Goal: Task Accomplishment & Management: Manage account settings

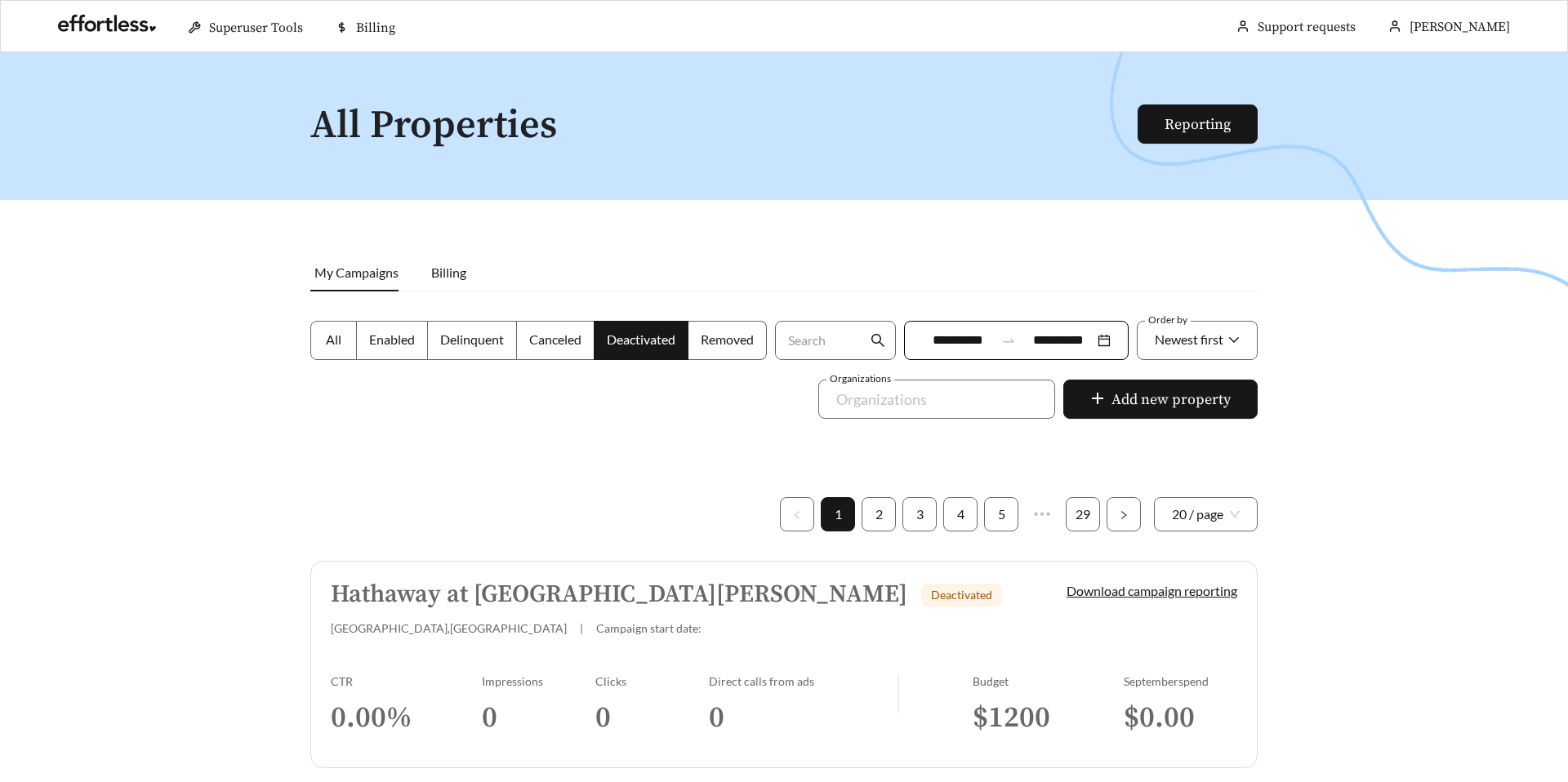
click at [129, 390] on div at bounding box center [784, 443] width 1568 height 782
click at [424, 588] on h5 "Hathaway at Lake Norman" at bounding box center [619, 594] width 576 height 27
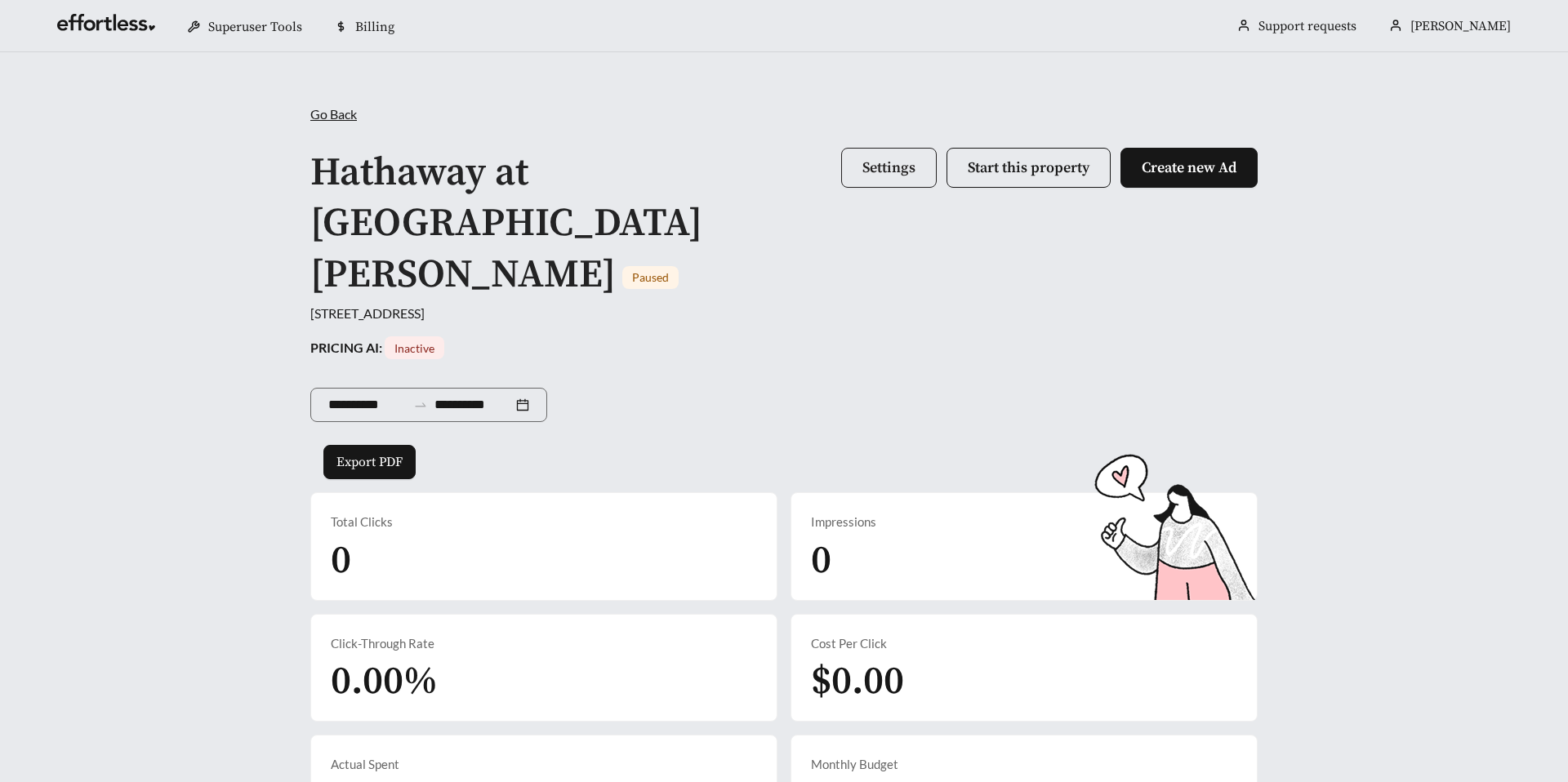
click at [858, 177] on button "Settings" at bounding box center [889, 168] width 96 height 40
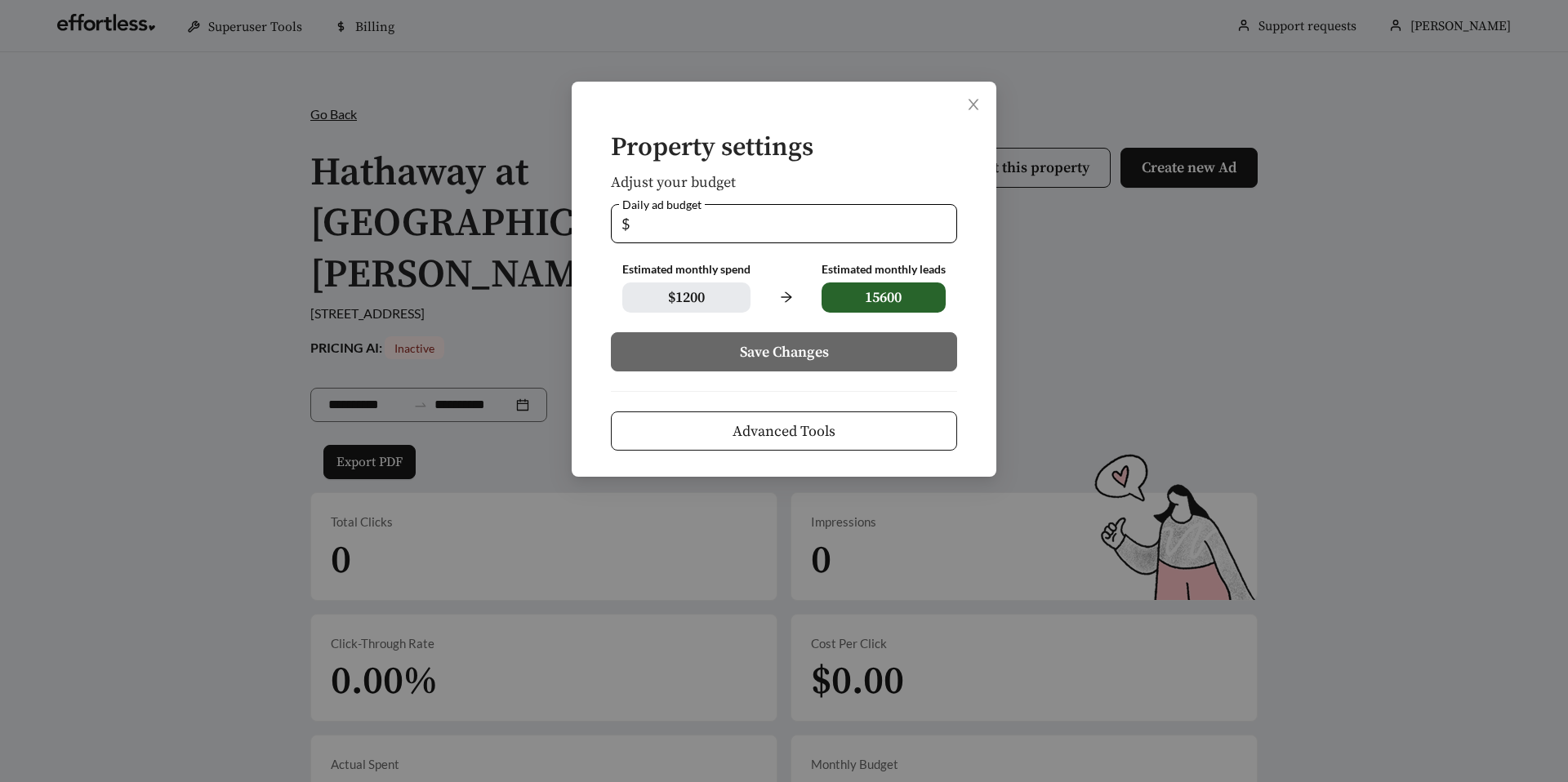
click at [702, 424] on button "Advanced Tools" at bounding box center [784, 431] width 347 height 39
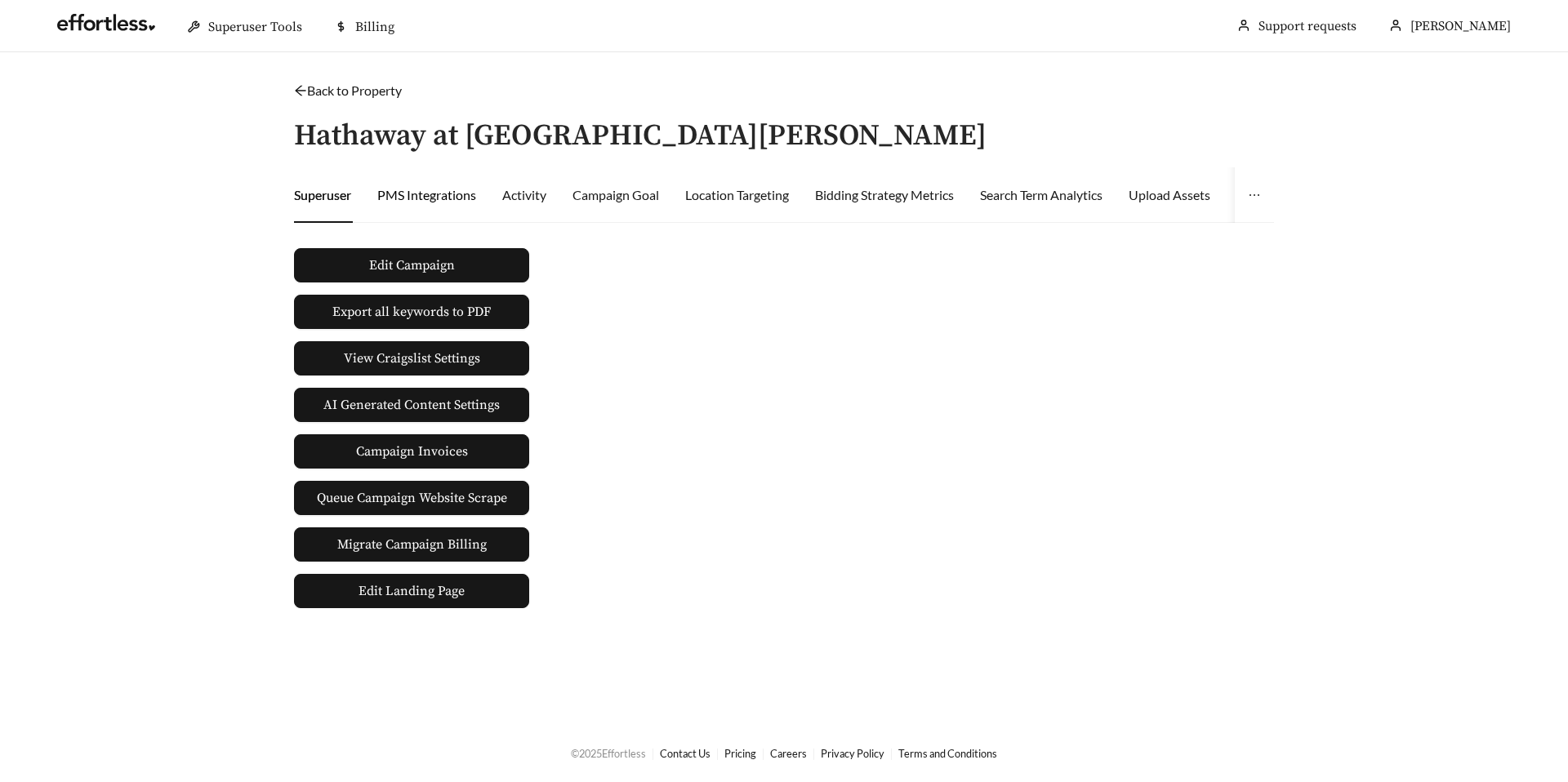
click at [416, 188] on div "PMS Integrations" at bounding box center [426, 195] width 99 height 20
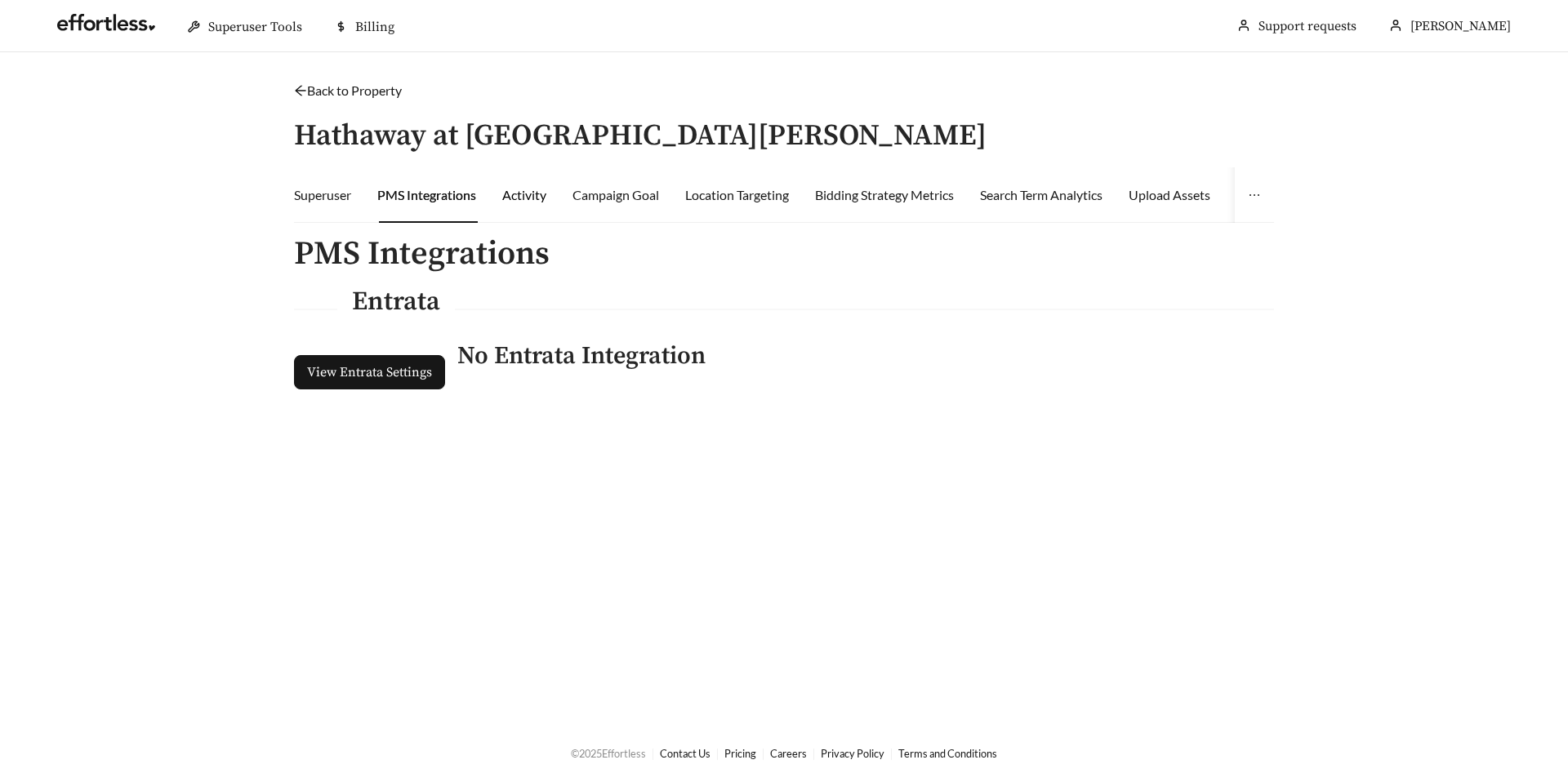
click at [528, 195] on div "Activity" at bounding box center [524, 195] width 44 height 20
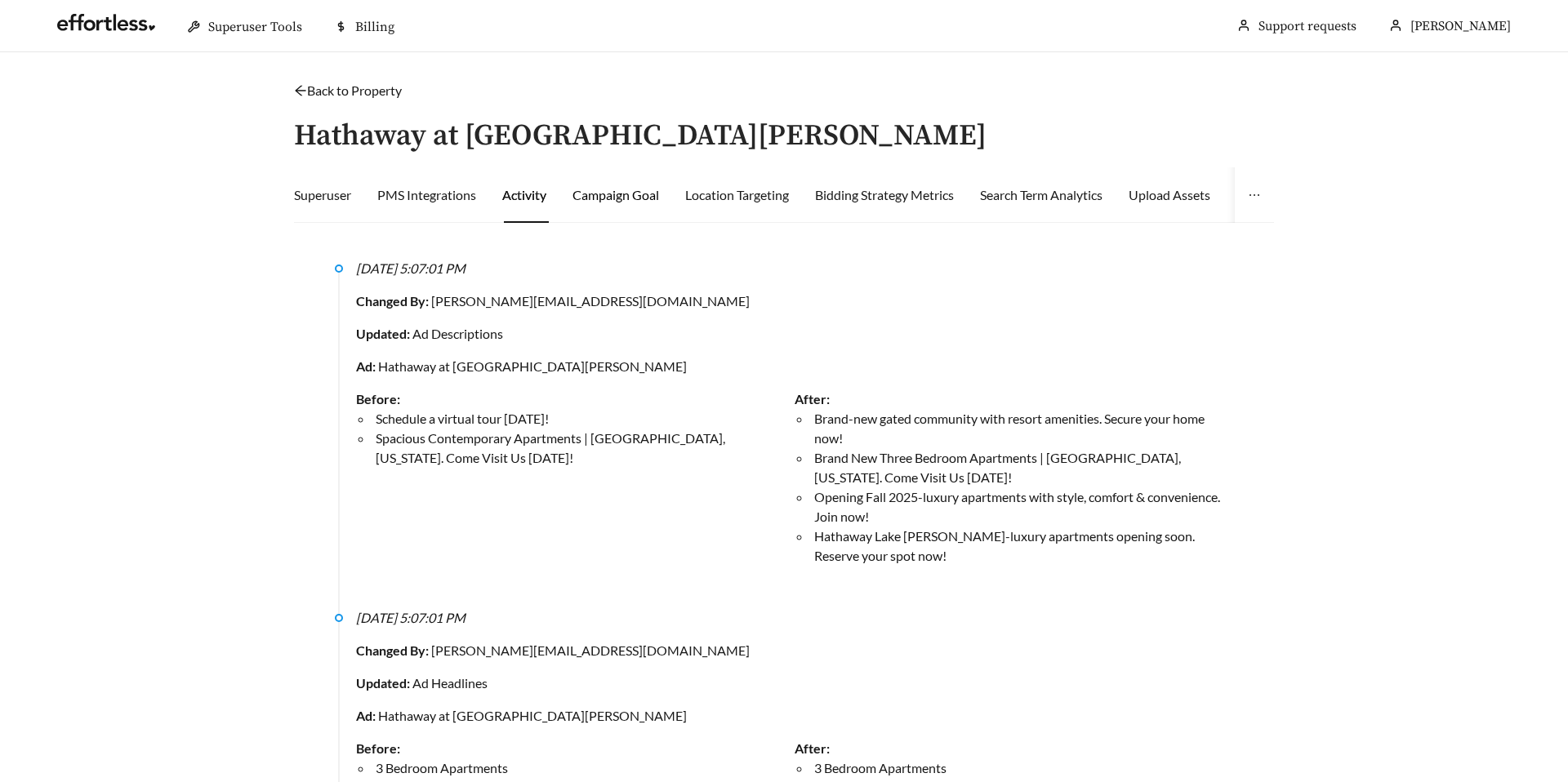
click at [617, 198] on div "Campaign Goal" at bounding box center [616, 195] width 87 height 20
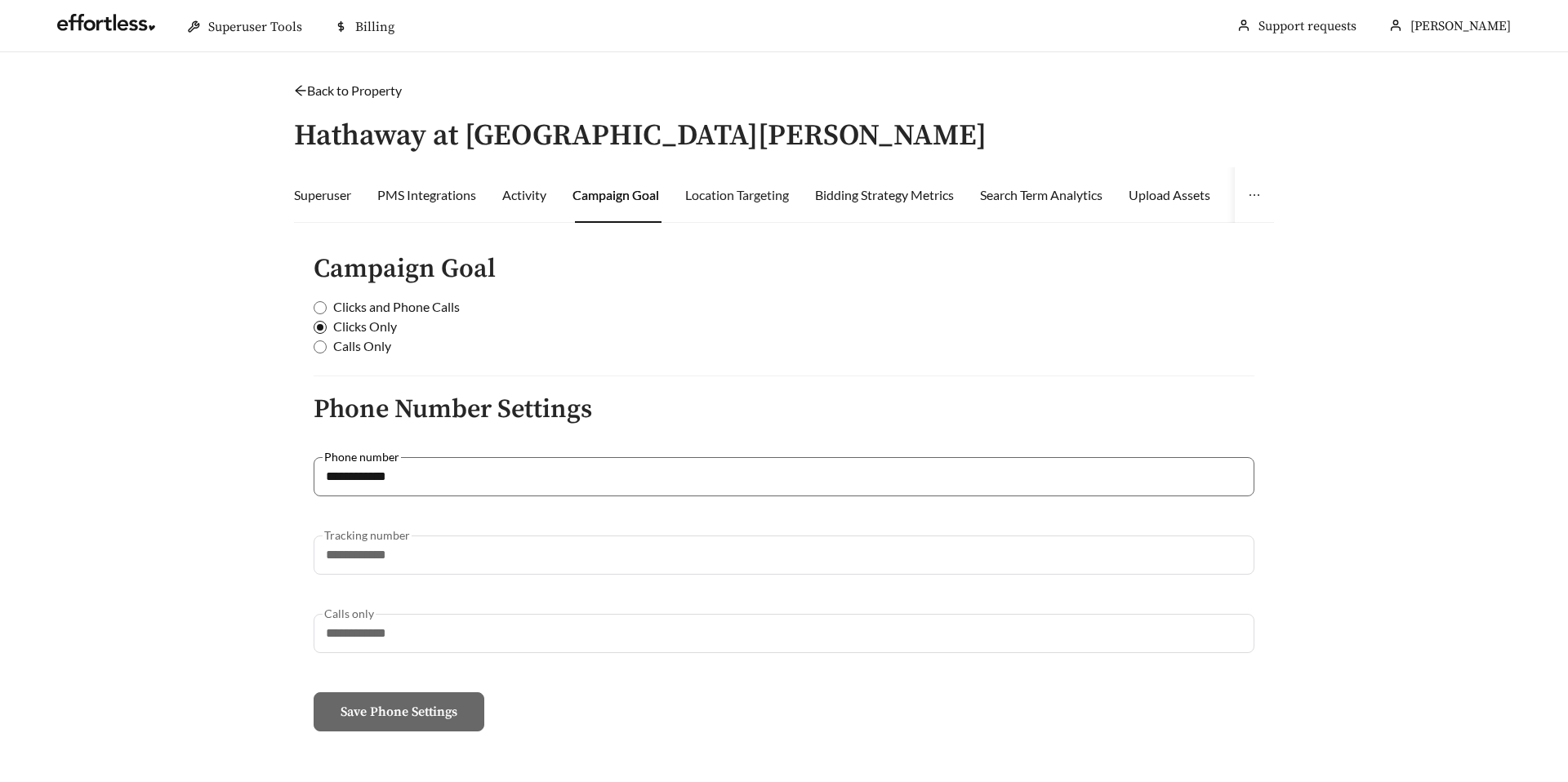
click at [739, 207] on div "Location Targeting" at bounding box center [737, 195] width 104 height 56
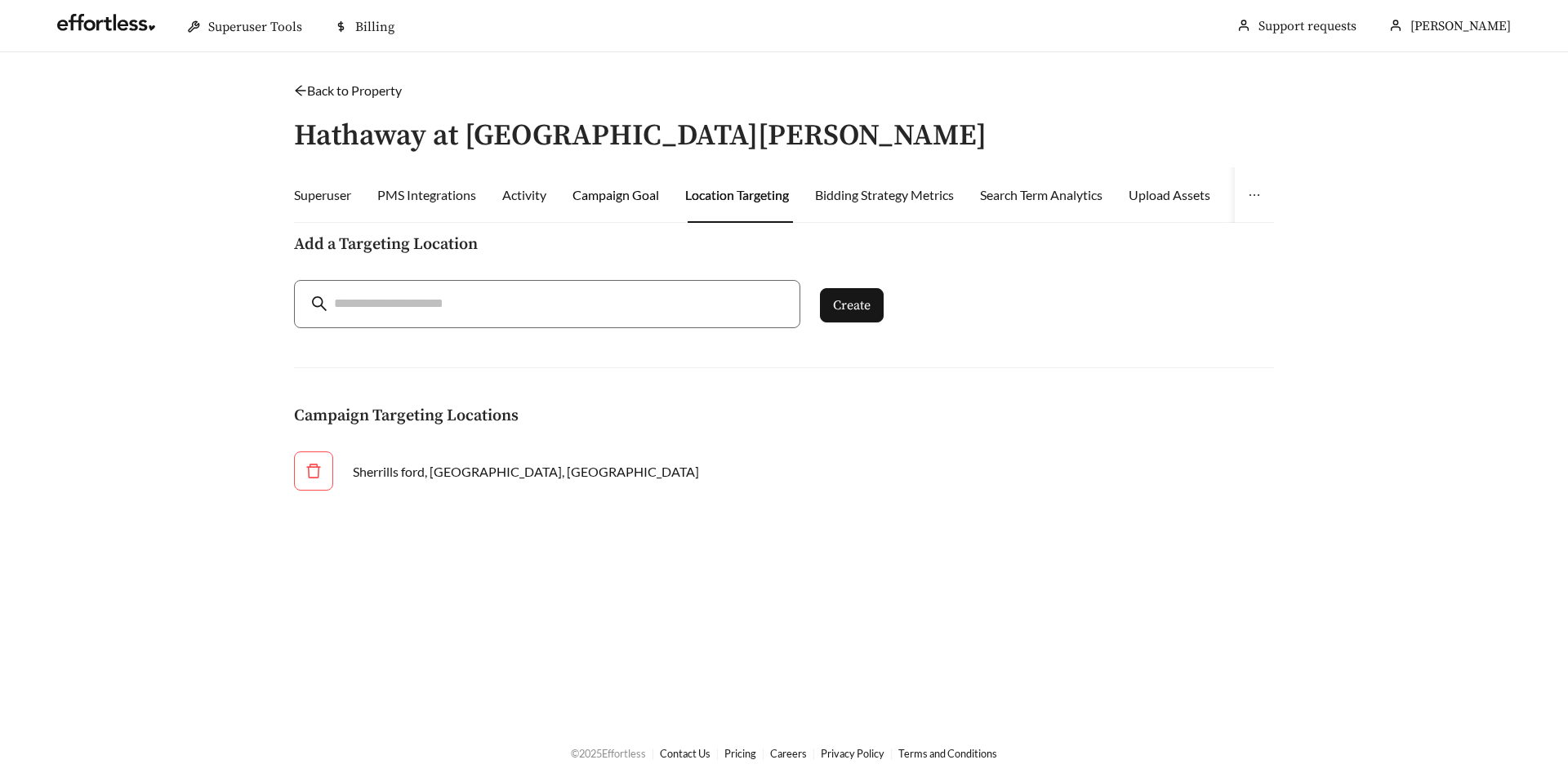
click at [638, 194] on div "Campaign Goal" at bounding box center [616, 195] width 87 height 20
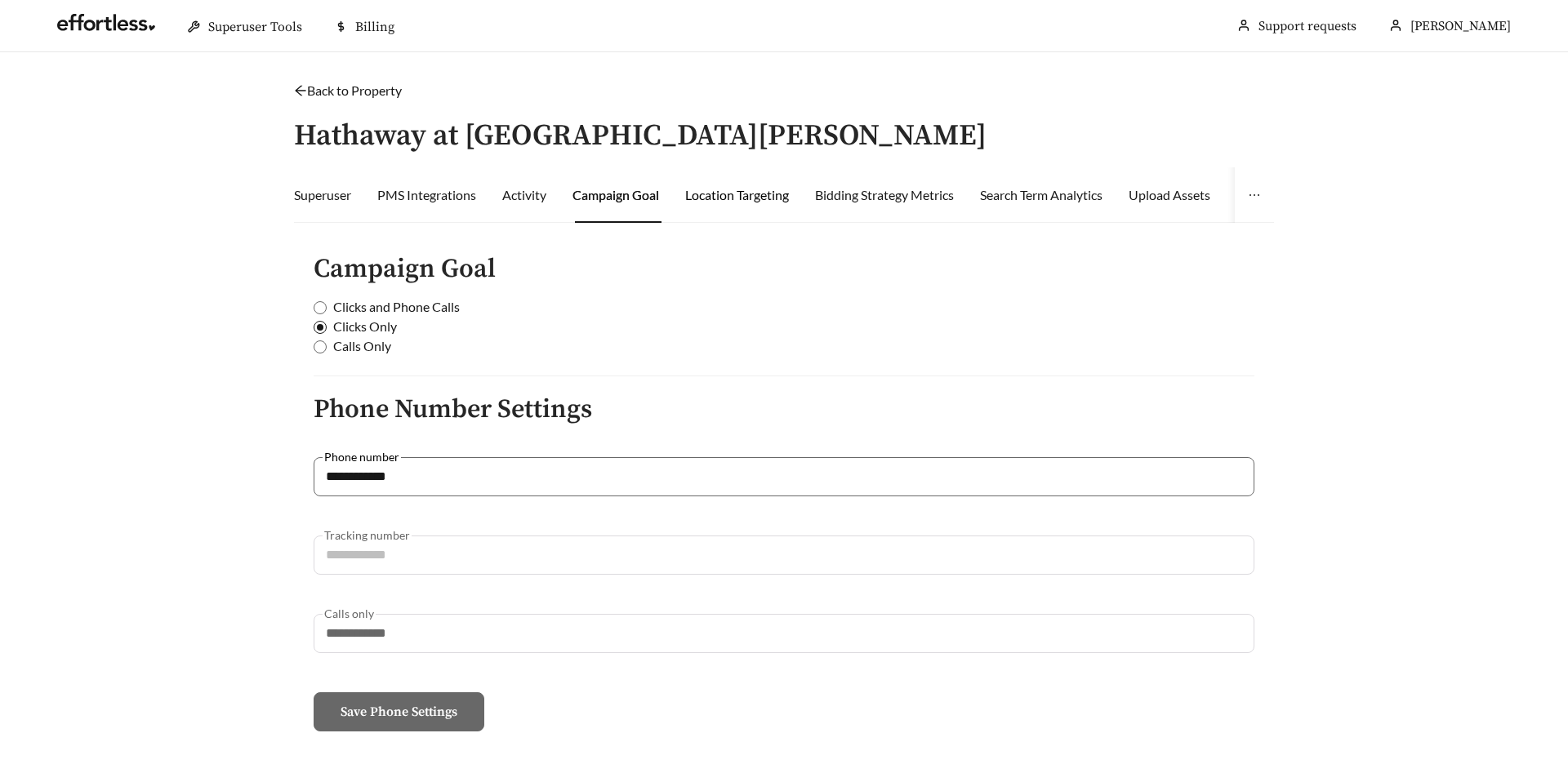
click at [733, 190] on div "Location Targeting" at bounding box center [737, 195] width 104 height 20
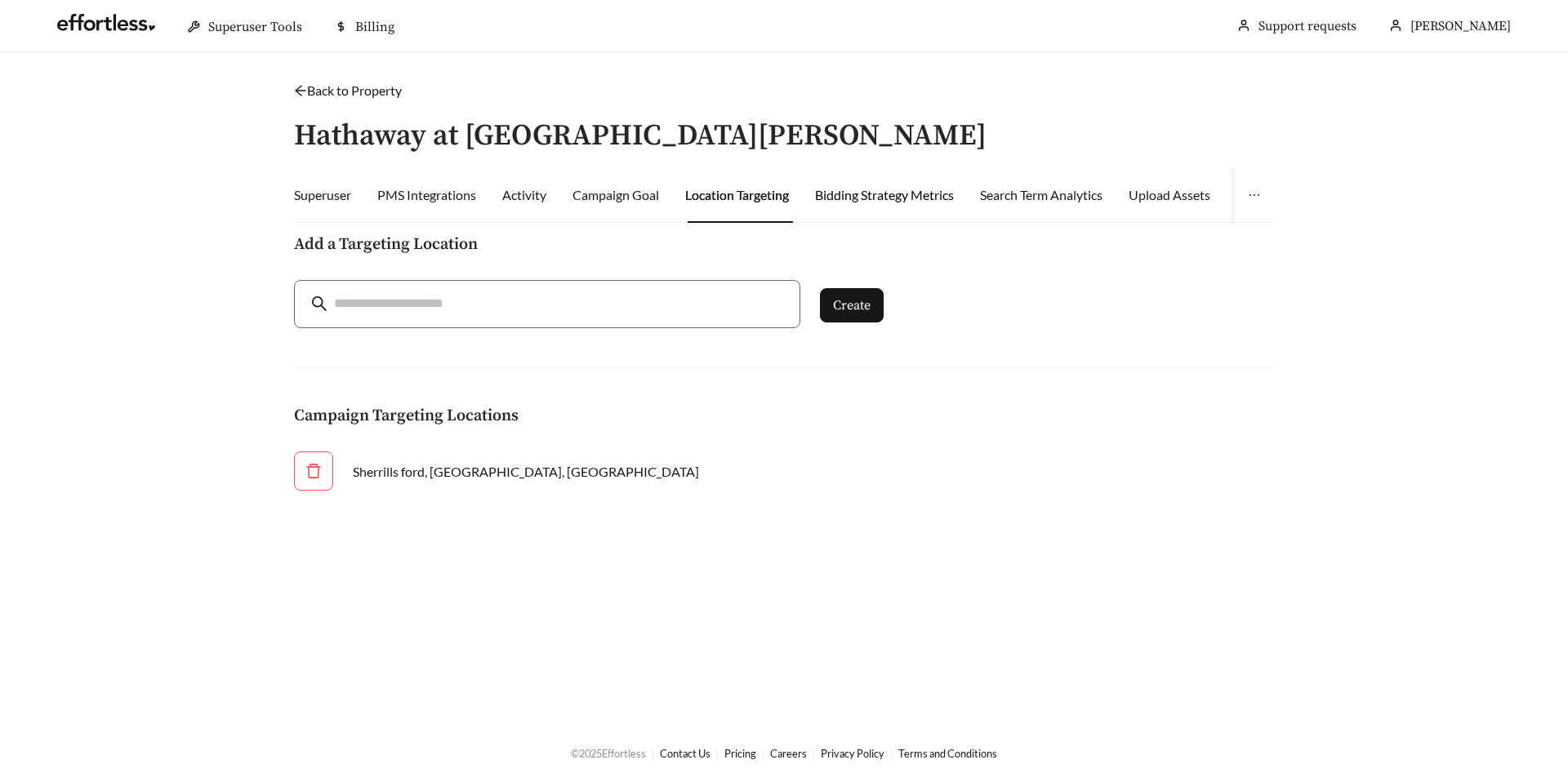
click at [855, 185] on div "Bidding Strategy Metrics" at bounding box center [885, 195] width 139 height 20
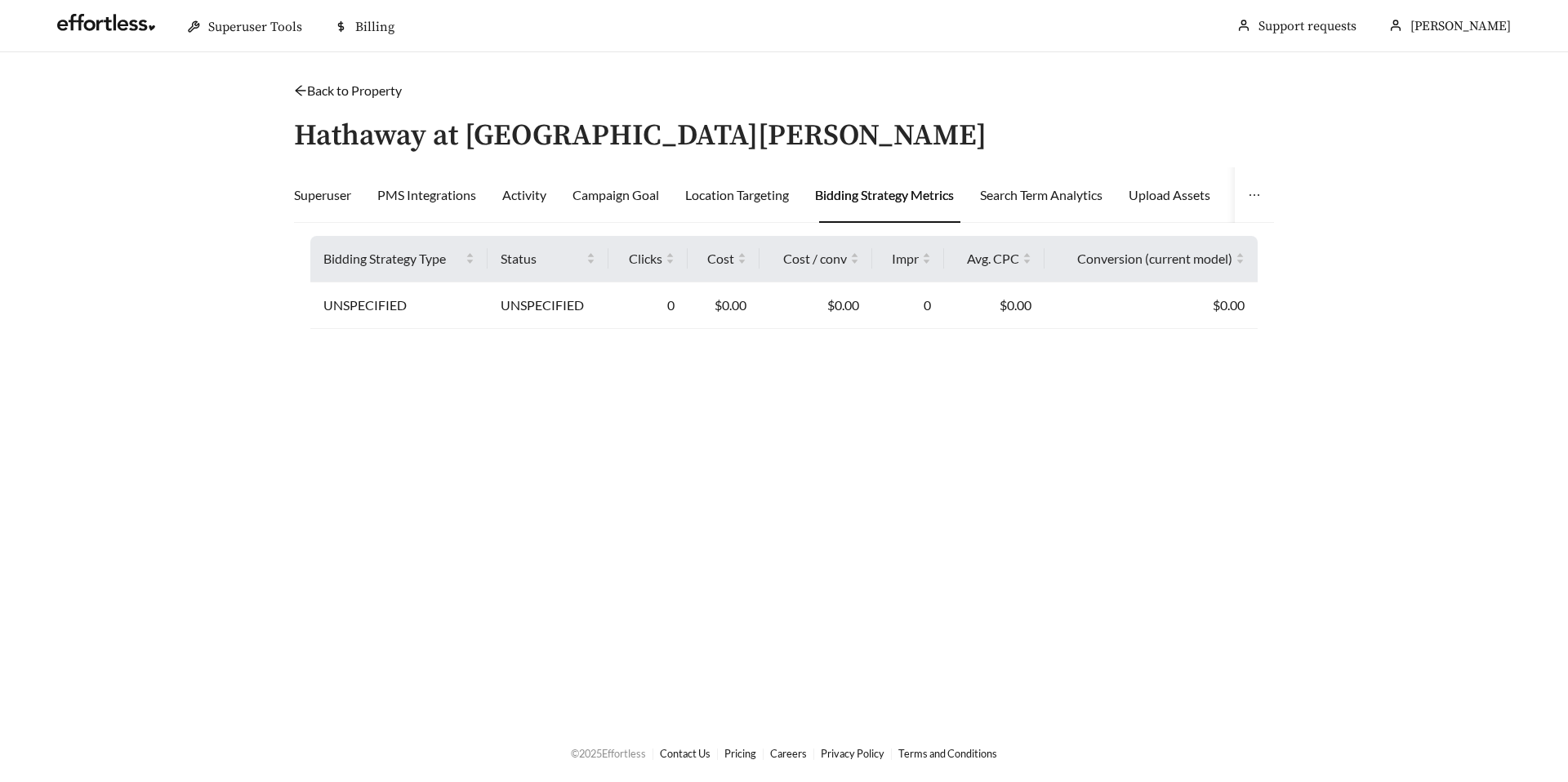
click at [299, 93] on icon "arrow-left" at bounding box center [301, 91] width 13 height 13
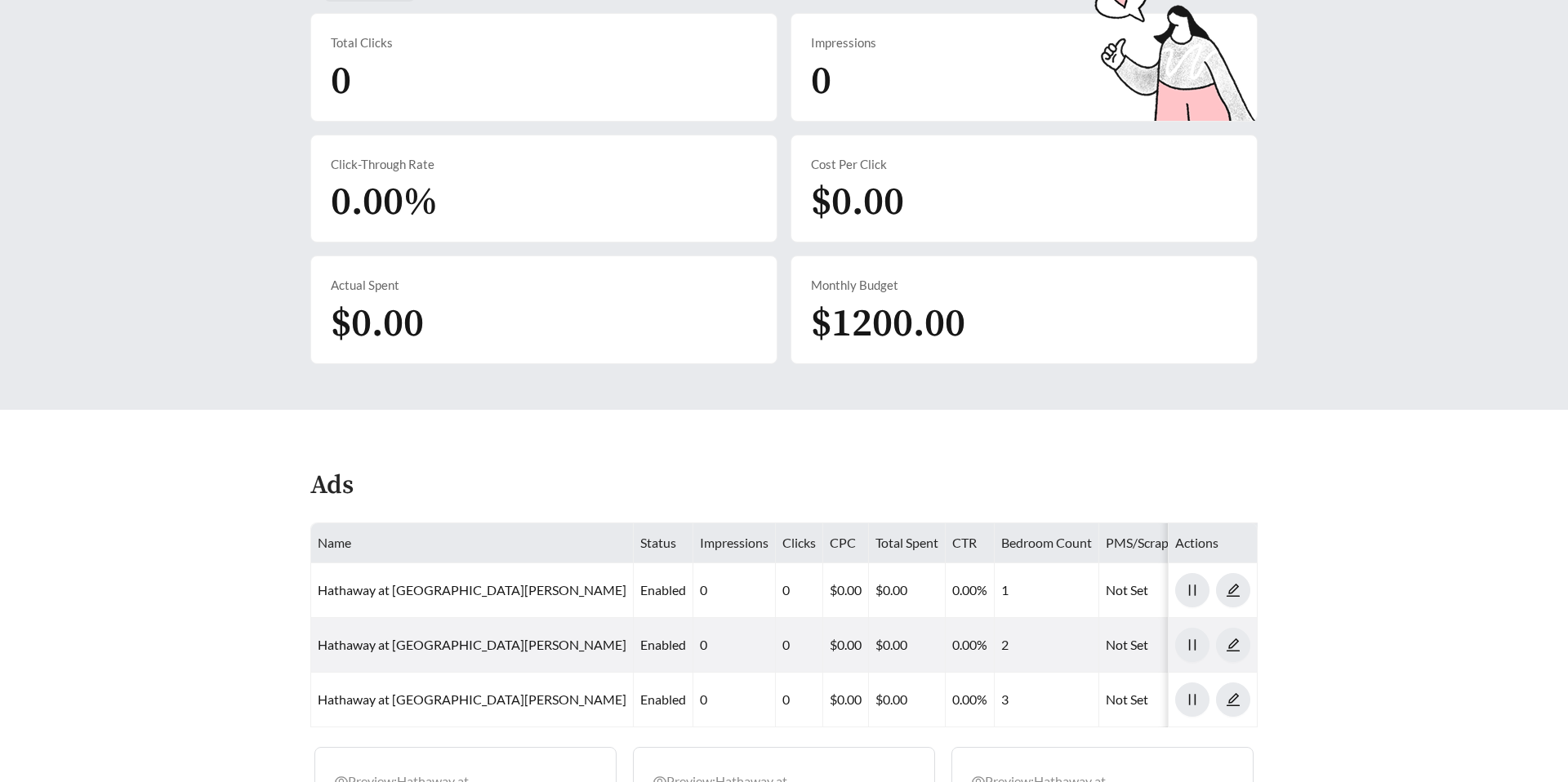
scroll to position [516, 0]
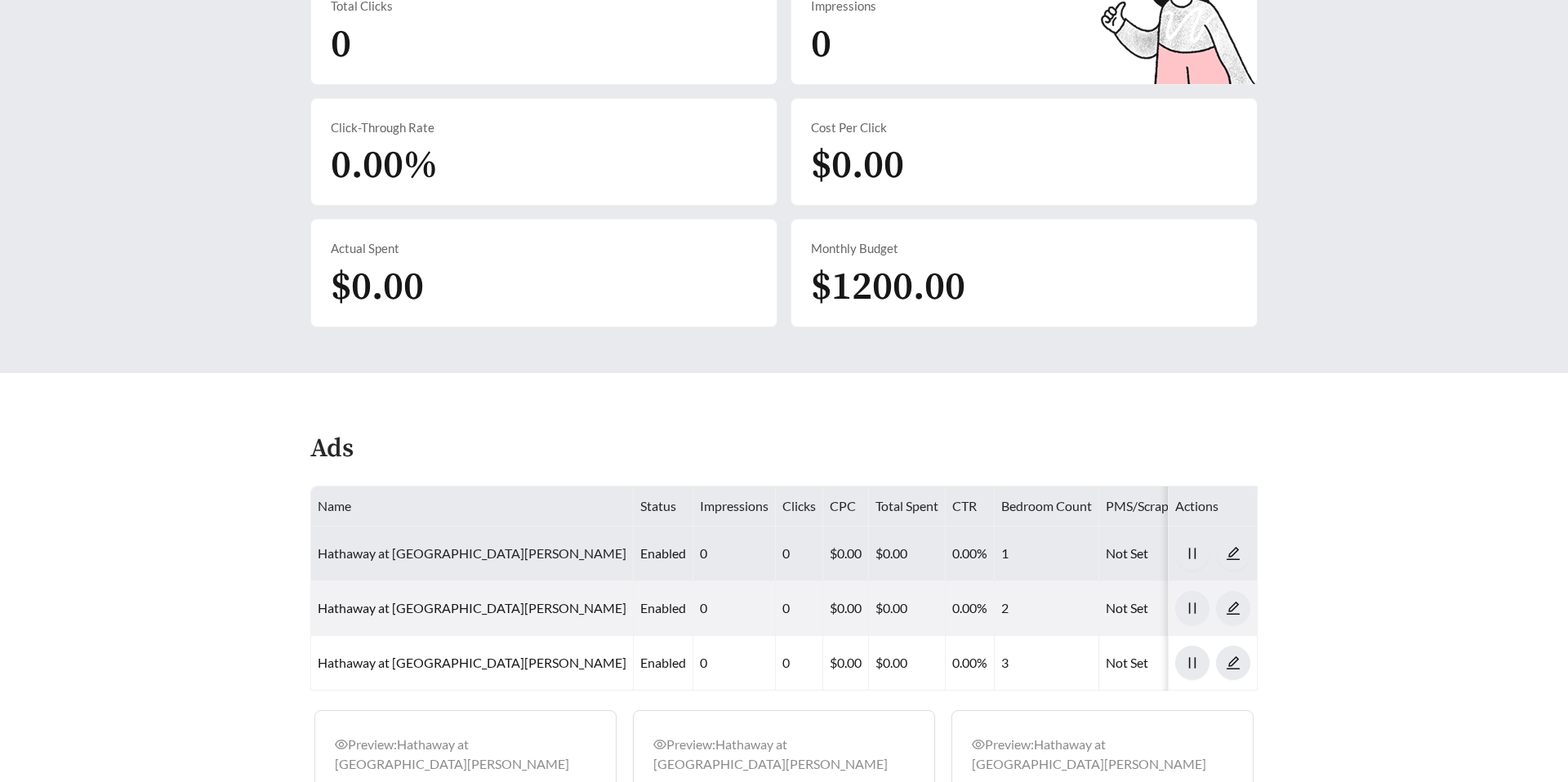
click at [404, 545] on link "Hathaway at Lake Norman - One Bedroom" at bounding box center [473, 552] width 309 height 16
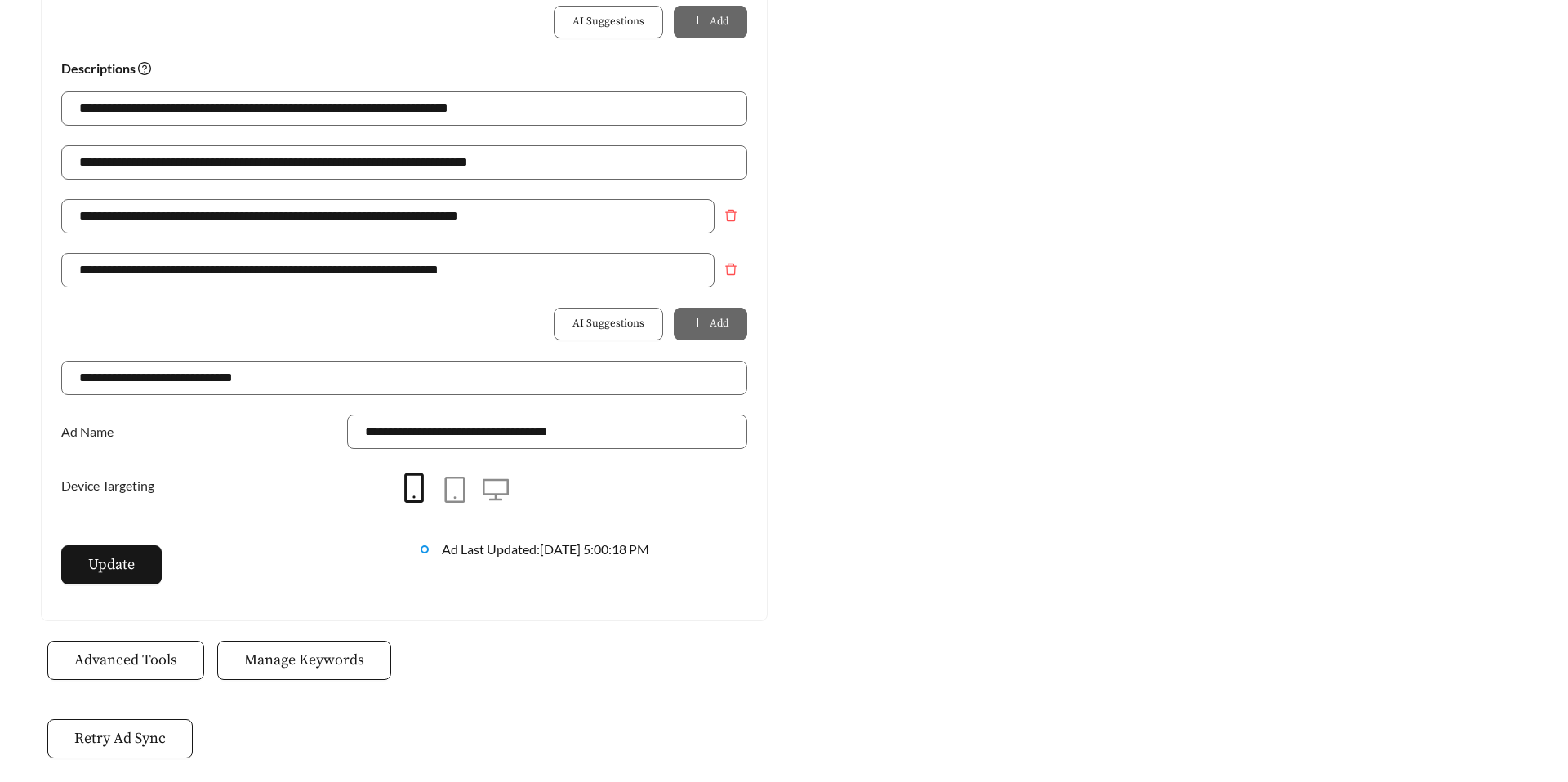
scroll to position [1221, 0]
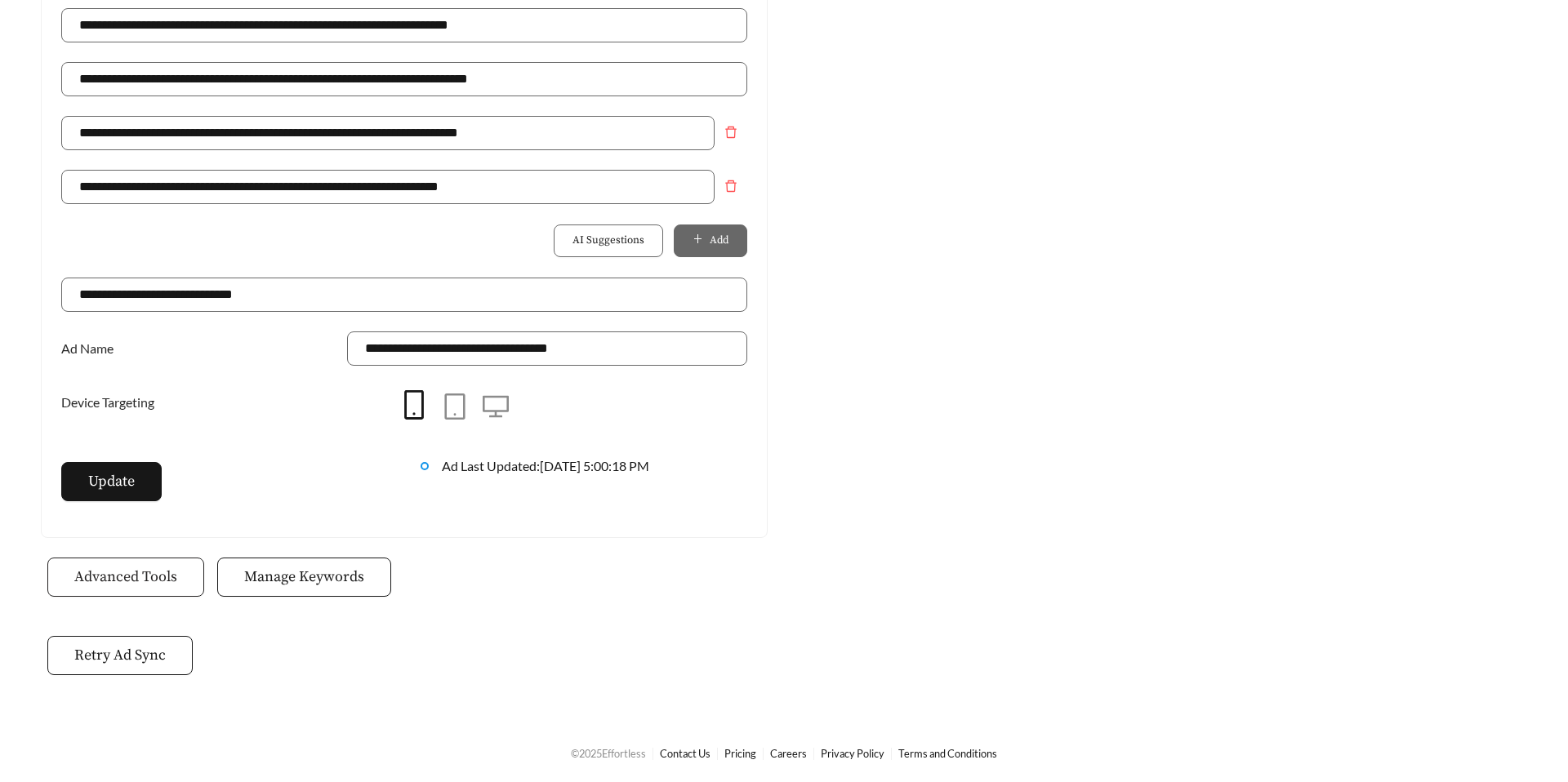
click at [139, 579] on span "Advanced Tools" at bounding box center [126, 576] width 103 height 22
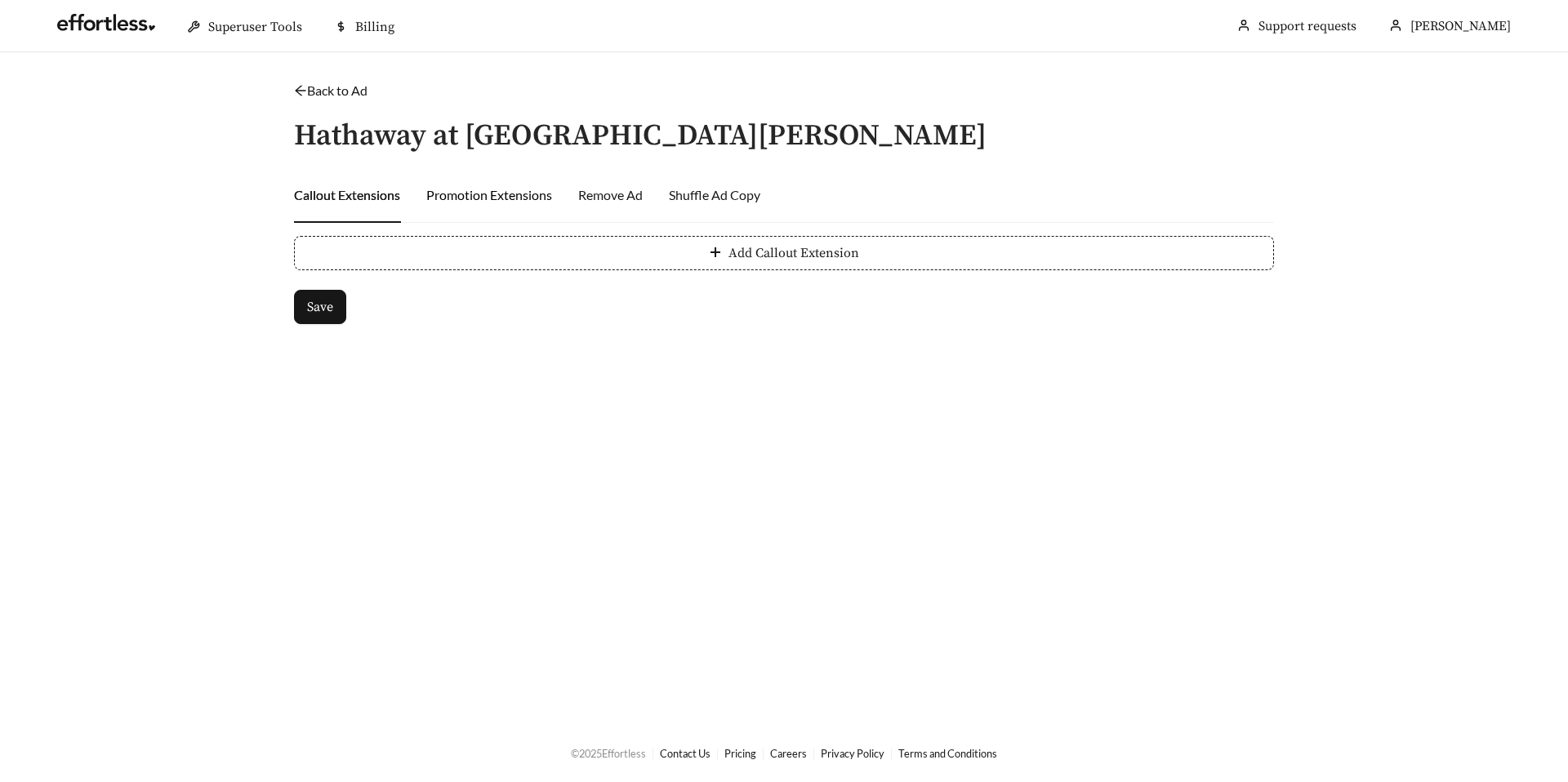
click at [490, 203] on div "Promotion Extensions" at bounding box center [489, 195] width 126 height 20
click at [588, 203] on div "Remove Ad" at bounding box center [610, 195] width 65 height 20
click at [700, 196] on div "Shuffle Ad Copy" at bounding box center [715, 195] width 92 height 20
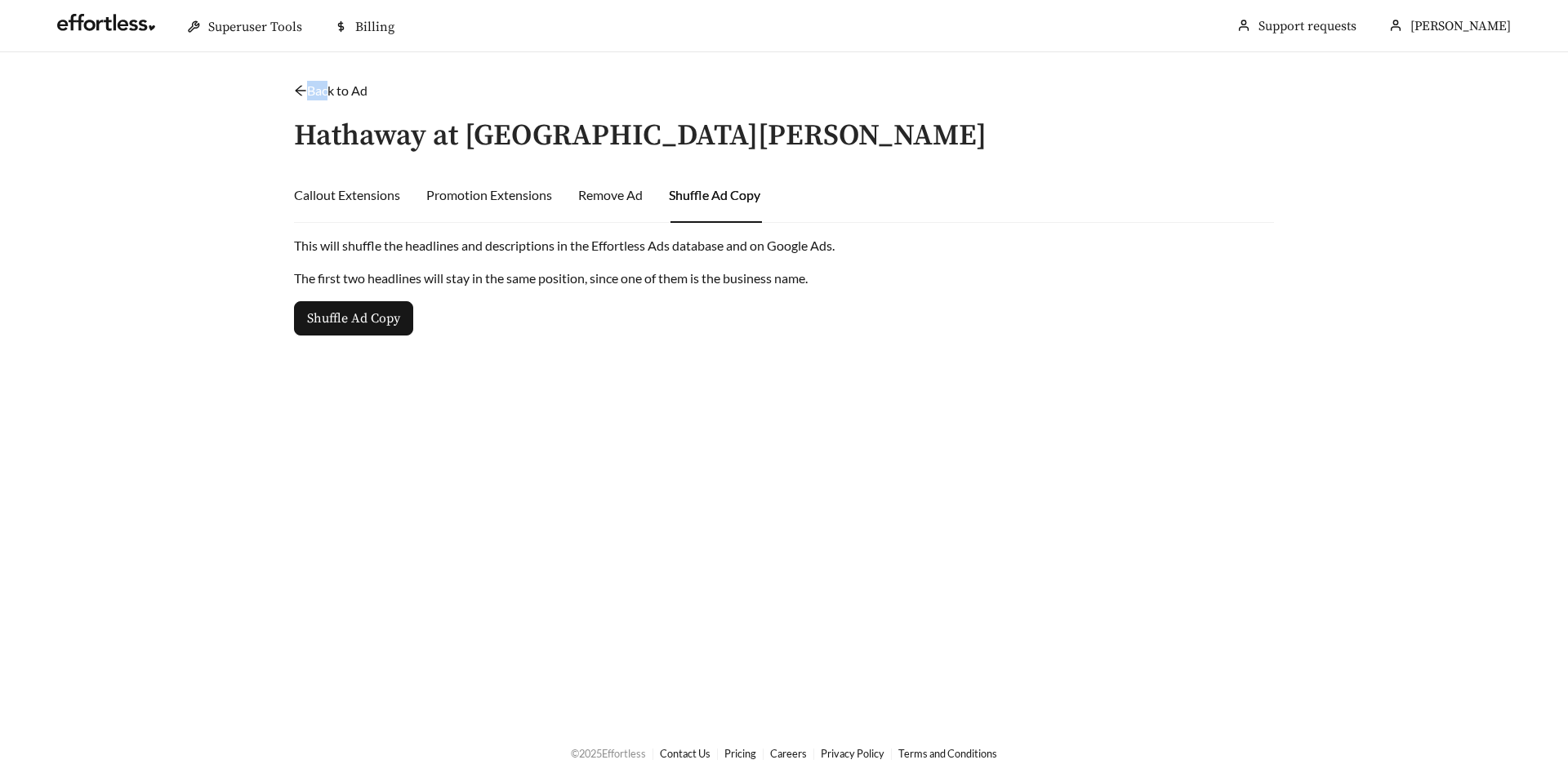
click at [324, 81] on div "Back to Ad /" at bounding box center [784, 91] width 980 height 20
click at [312, 83] on link "Back to Ad" at bounding box center [331, 90] width 74 height 16
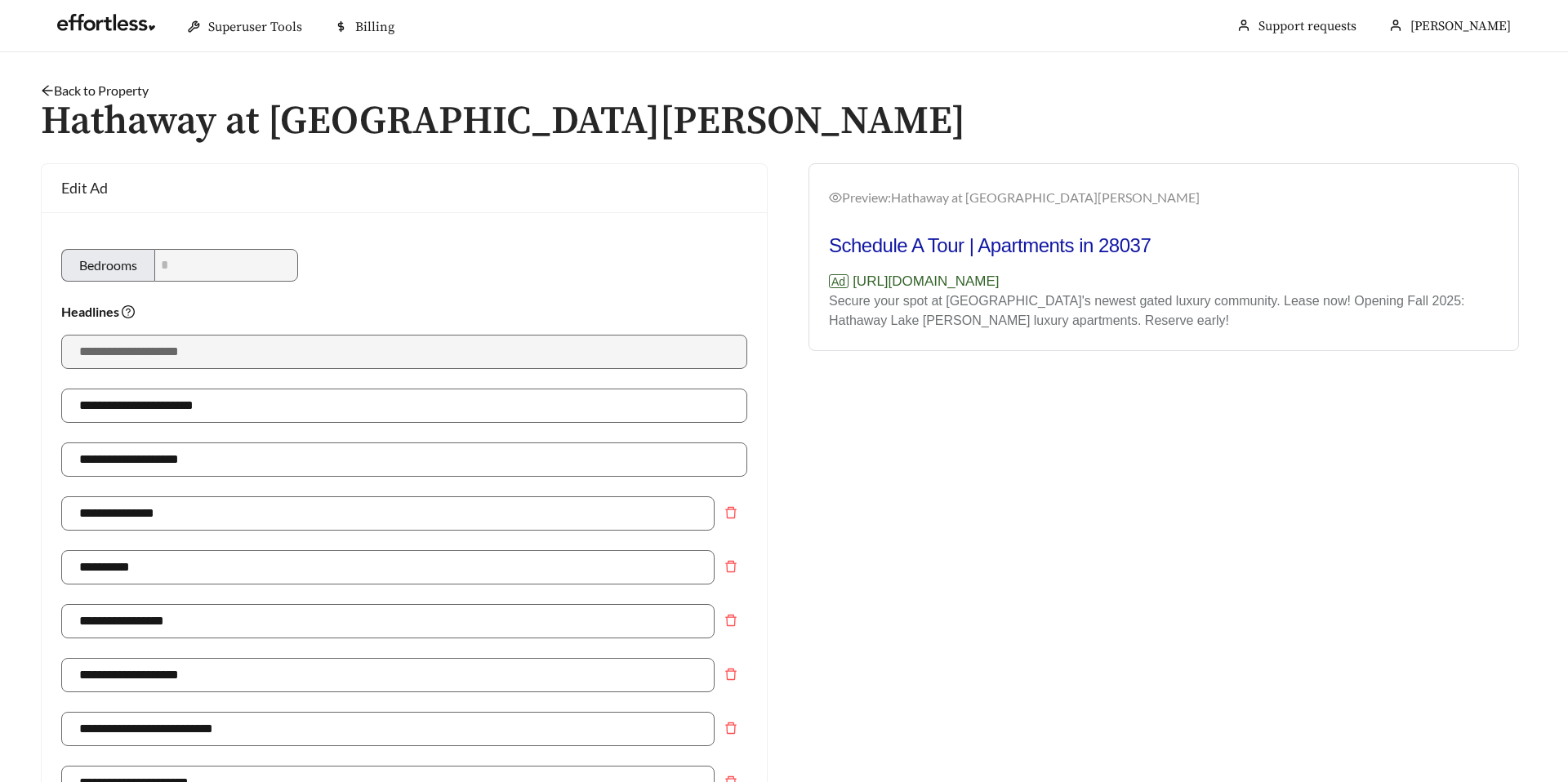
click at [875, 248] on h2 "Schedule A Tour | Apartments in 28037" at bounding box center [1163, 246] width 670 height 25
click at [876, 258] on div "Schedule A Tour | Apartments in 28037 Ad https://hathawaylakenorman.com/ Secure…" at bounding box center [1163, 283] width 670 height 98
click at [872, 248] on h2 "Schedule A Tour | Apartments in 28037" at bounding box center [1163, 246] width 670 height 25
click at [865, 276] on p "Ad https://hathawaylakenorman.com/" at bounding box center [1163, 282] width 670 height 21
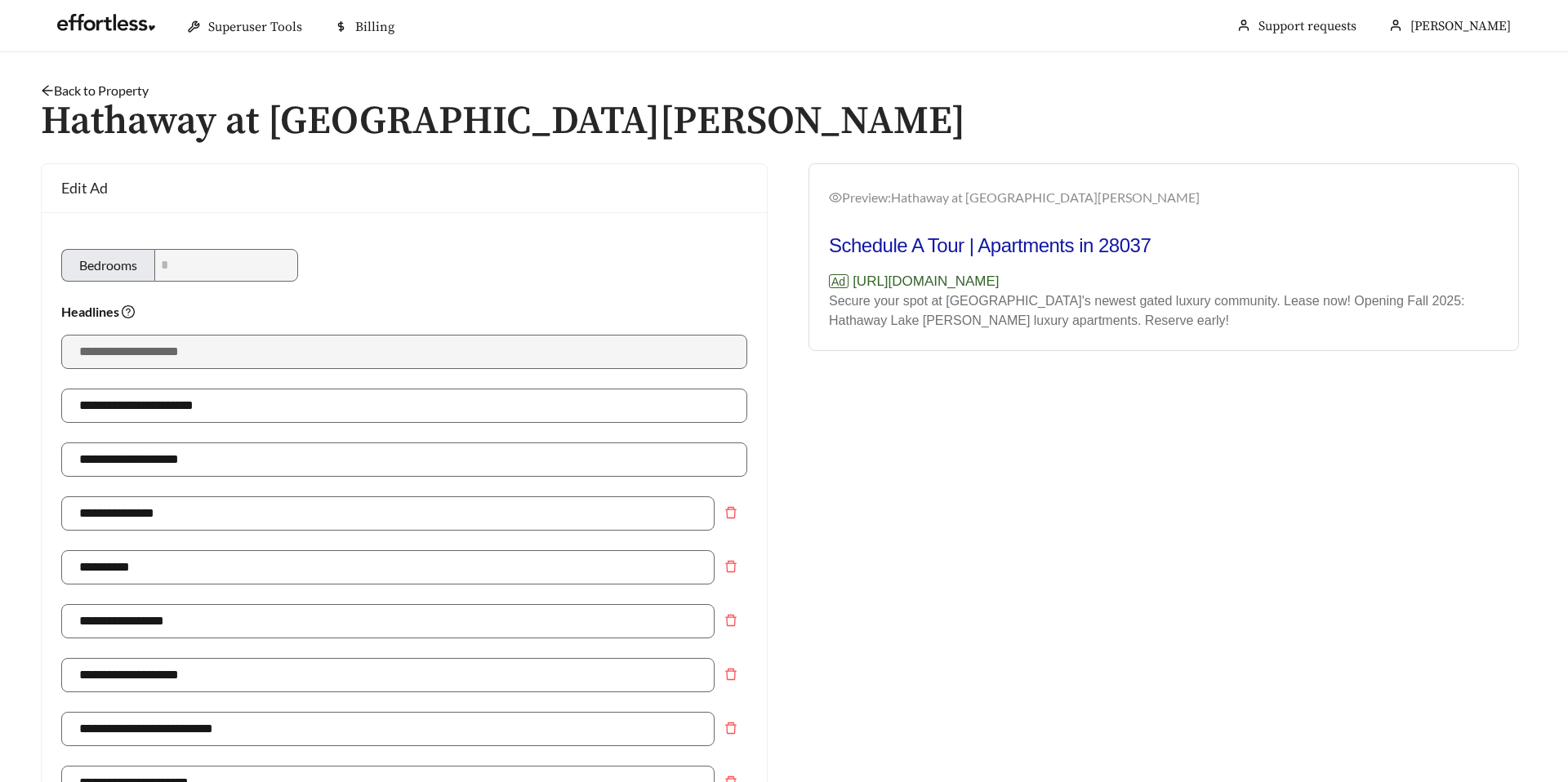
click at [863, 281] on p "Ad https://hathawaylakenorman.com/" at bounding box center [1163, 282] width 670 height 21
click at [137, 23] on link at bounding box center [106, 27] width 98 height 16
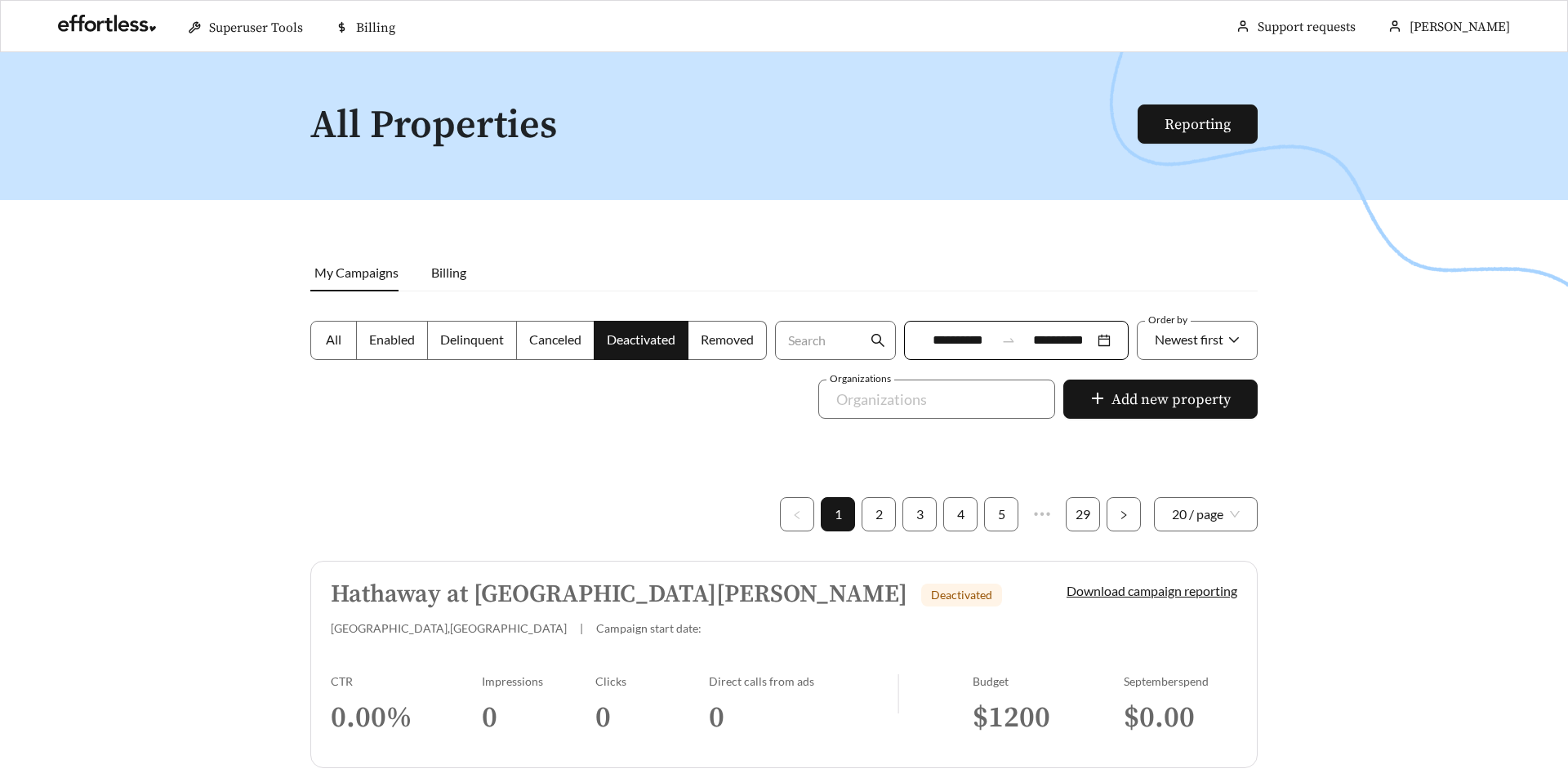
click at [381, 592] on h5 "Hathaway at [GEOGRAPHIC_DATA][PERSON_NAME]" at bounding box center [619, 594] width 576 height 27
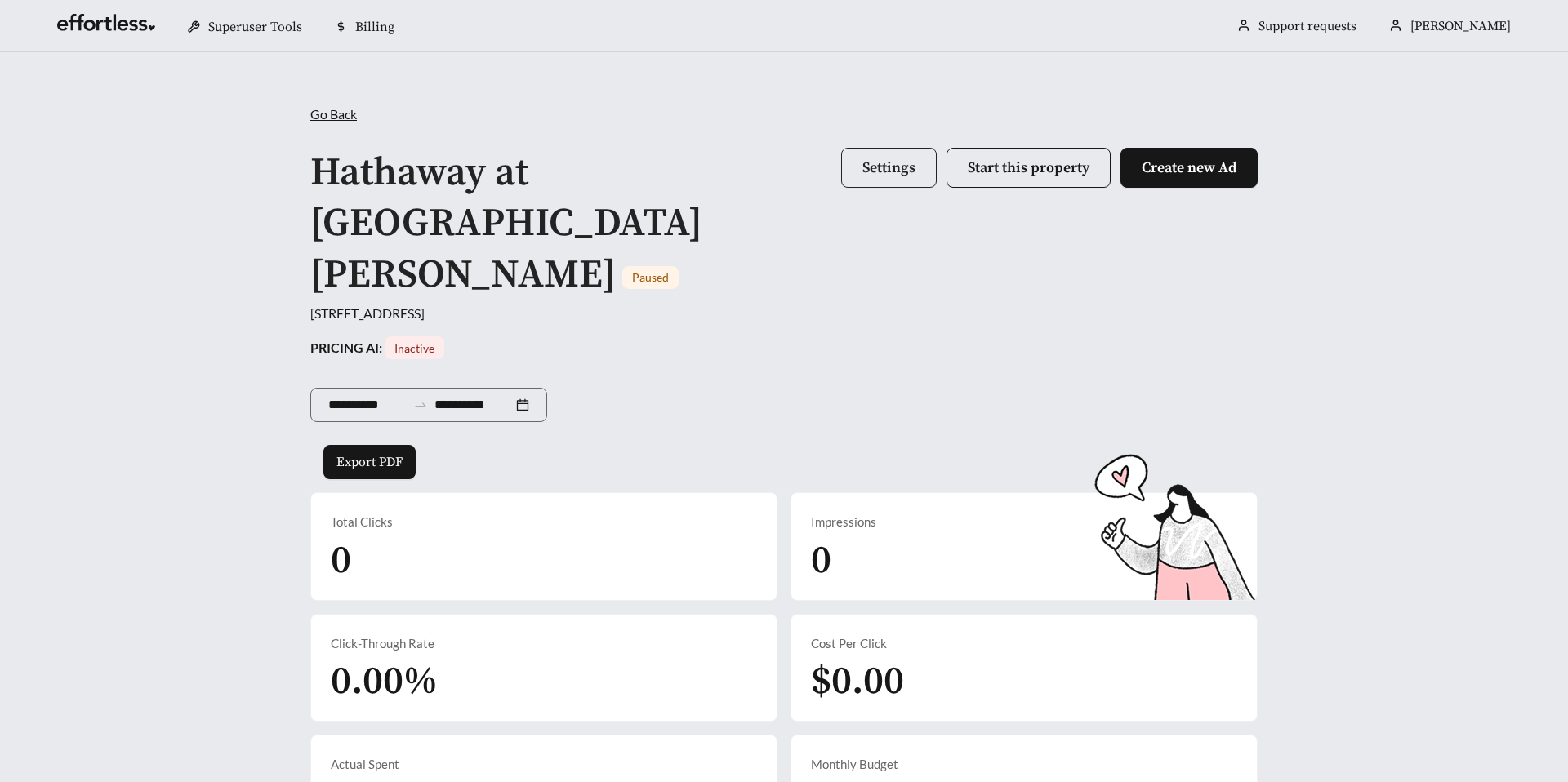
click at [876, 167] on span "Settings" at bounding box center [889, 168] width 53 height 19
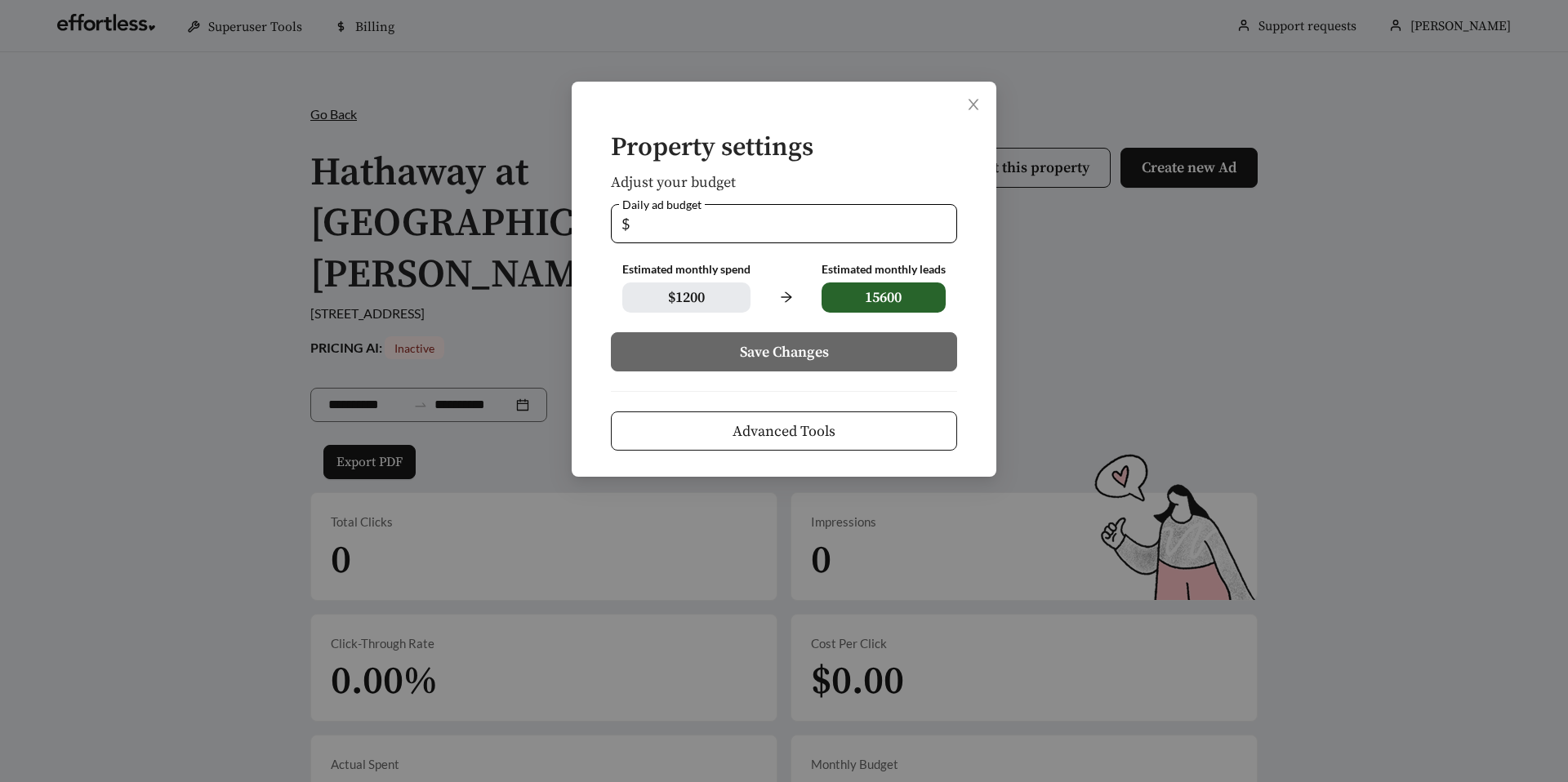
click at [661, 431] on button "Advanced Tools" at bounding box center [784, 431] width 347 height 39
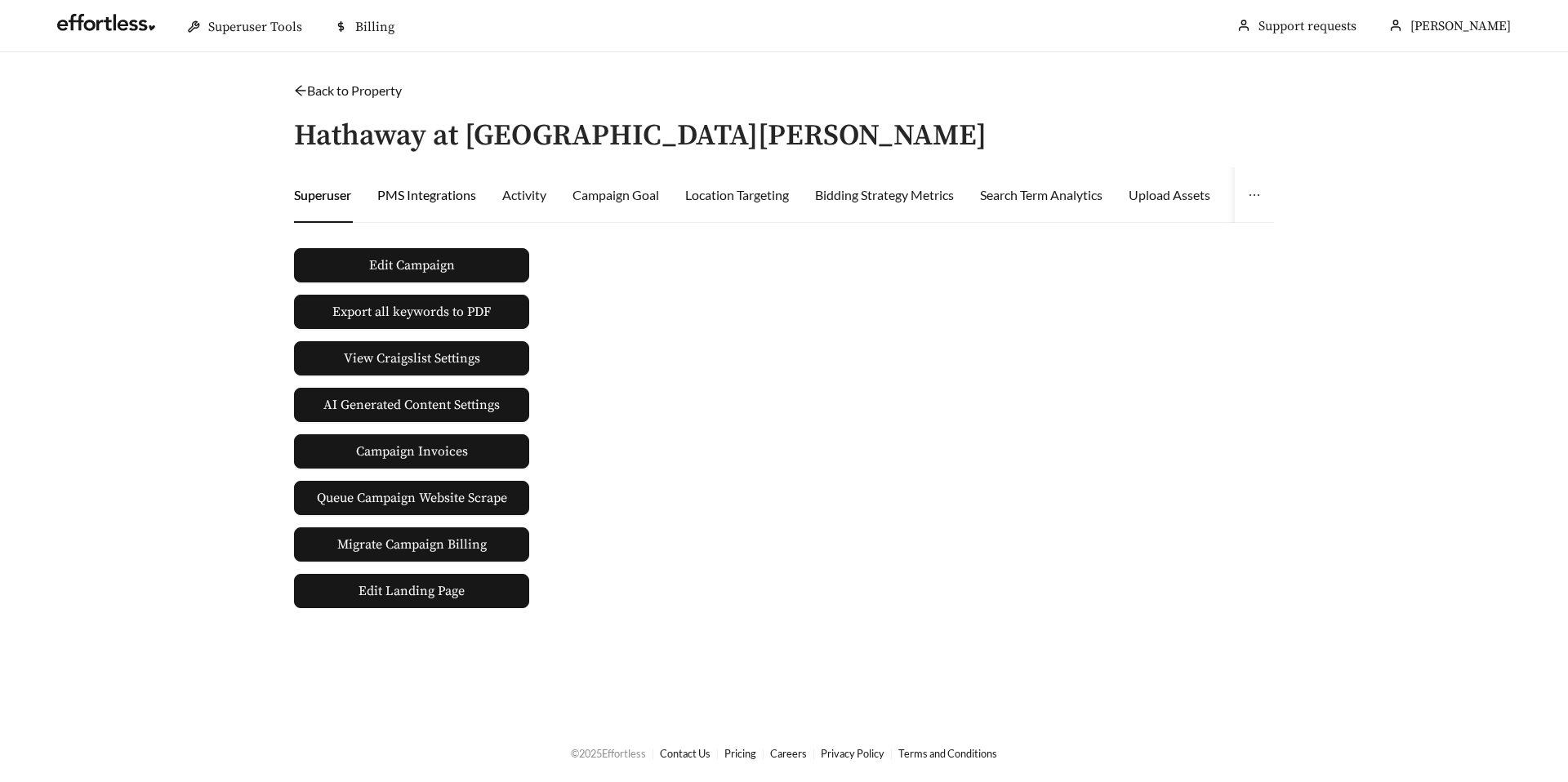
click at [423, 194] on div "PMS Integrations" at bounding box center [426, 195] width 99 height 20
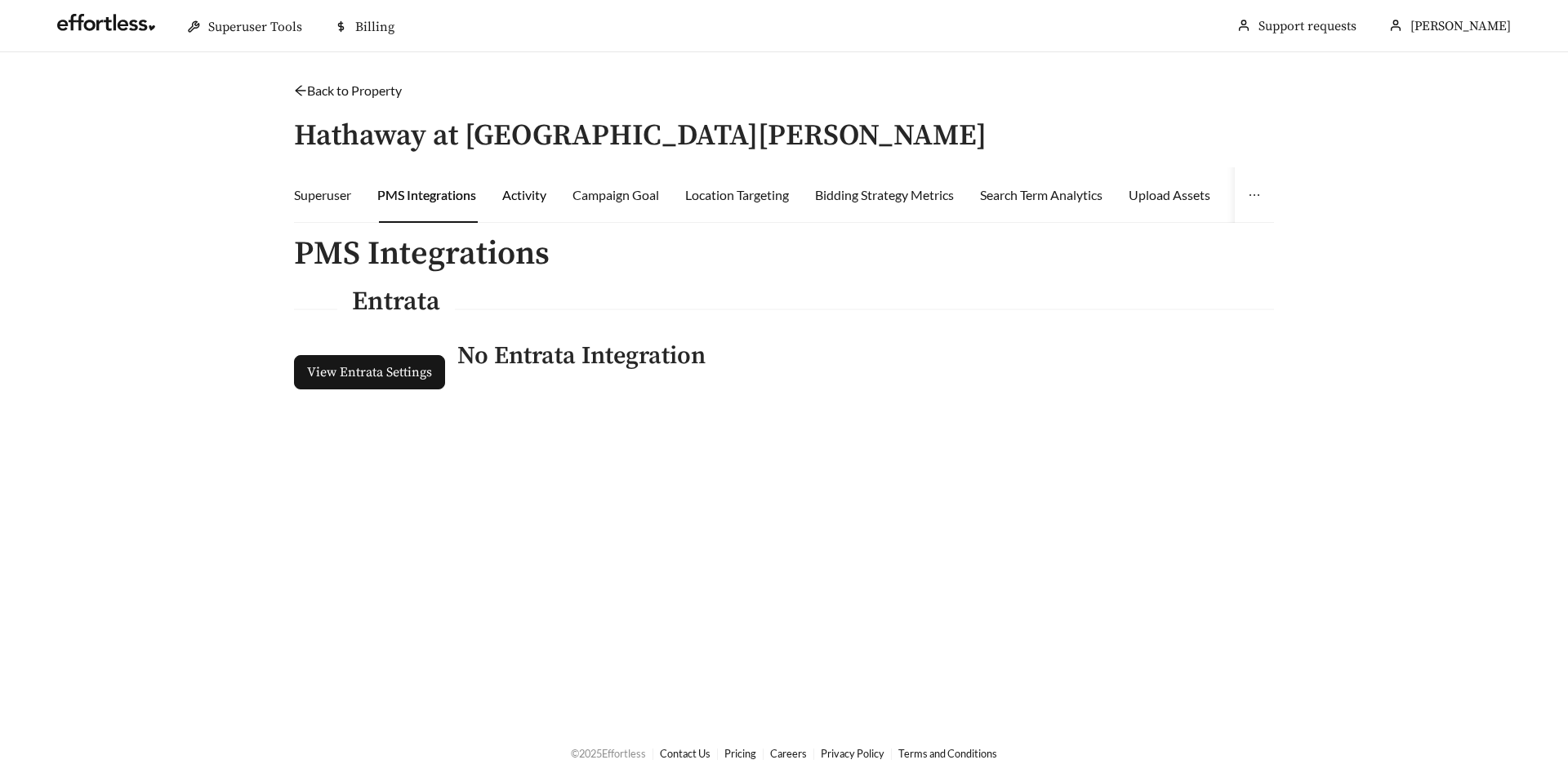
click at [508, 198] on div "Activity" at bounding box center [524, 195] width 44 height 20
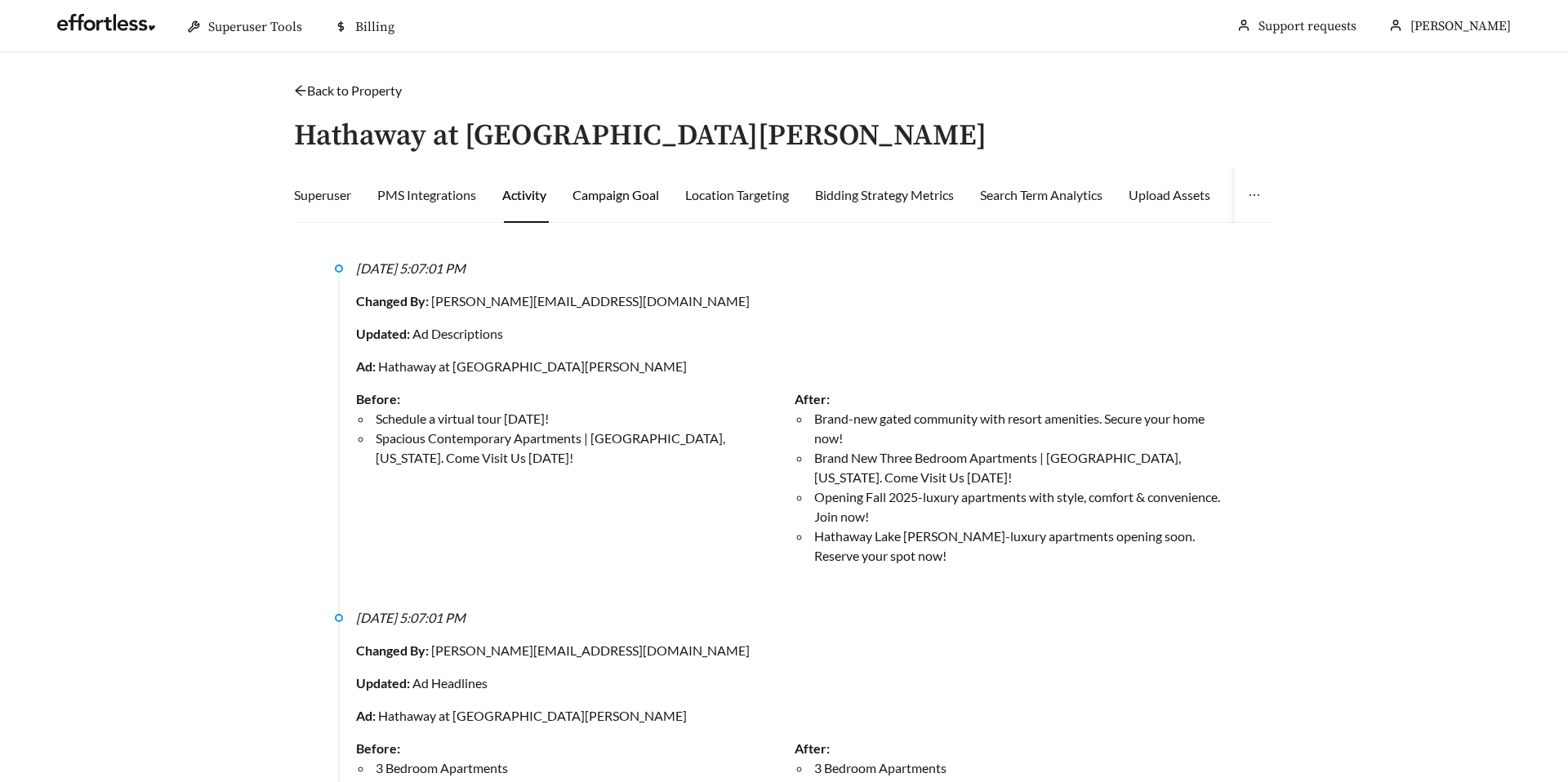
click at [609, 194] on div "Campaign Goal" at bounding box center [616, 195] width 87 height 20
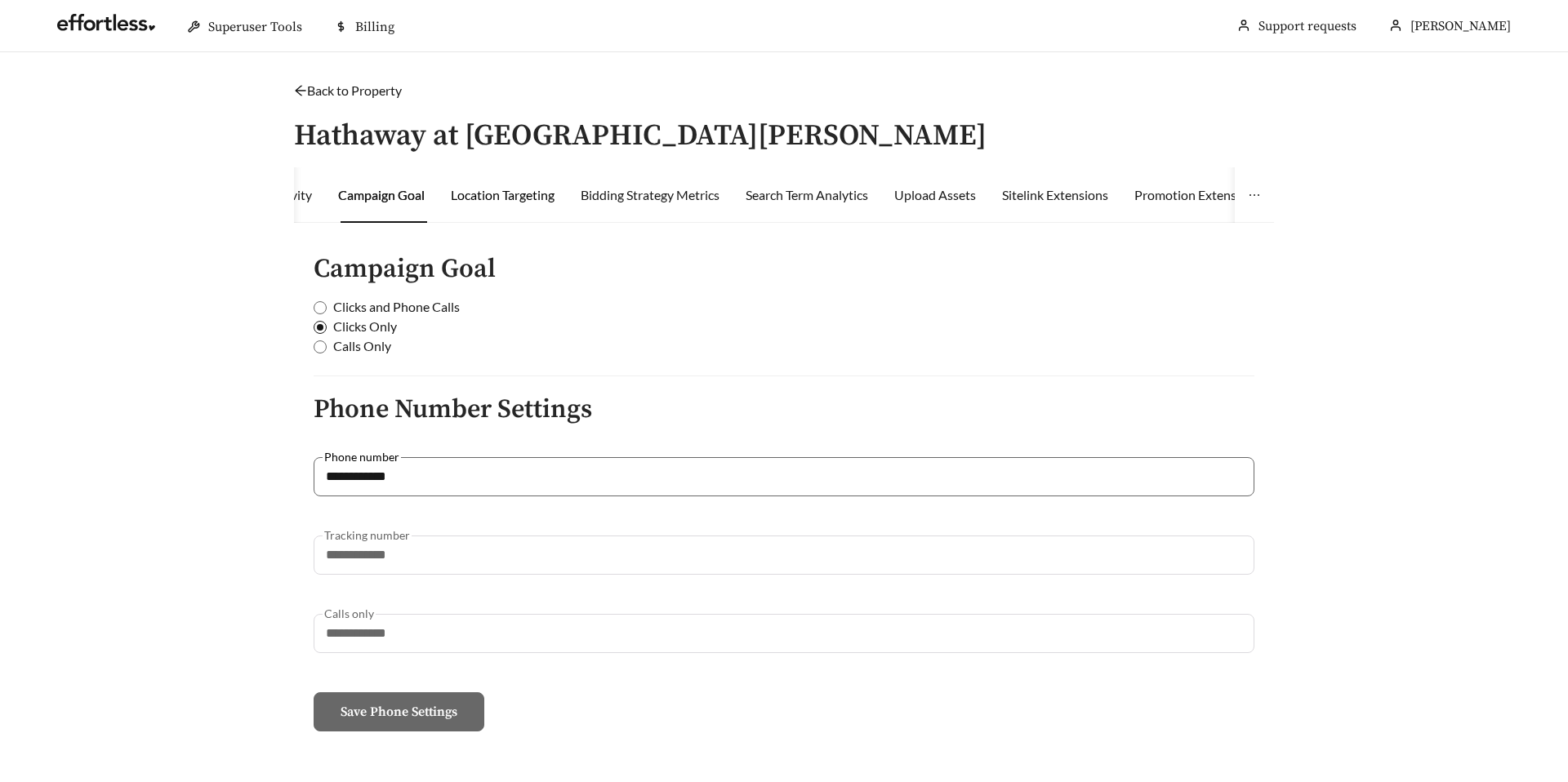
click at [496, 190] on div "Location Targeting" at bounding box center [502, 195] width 104 height 20
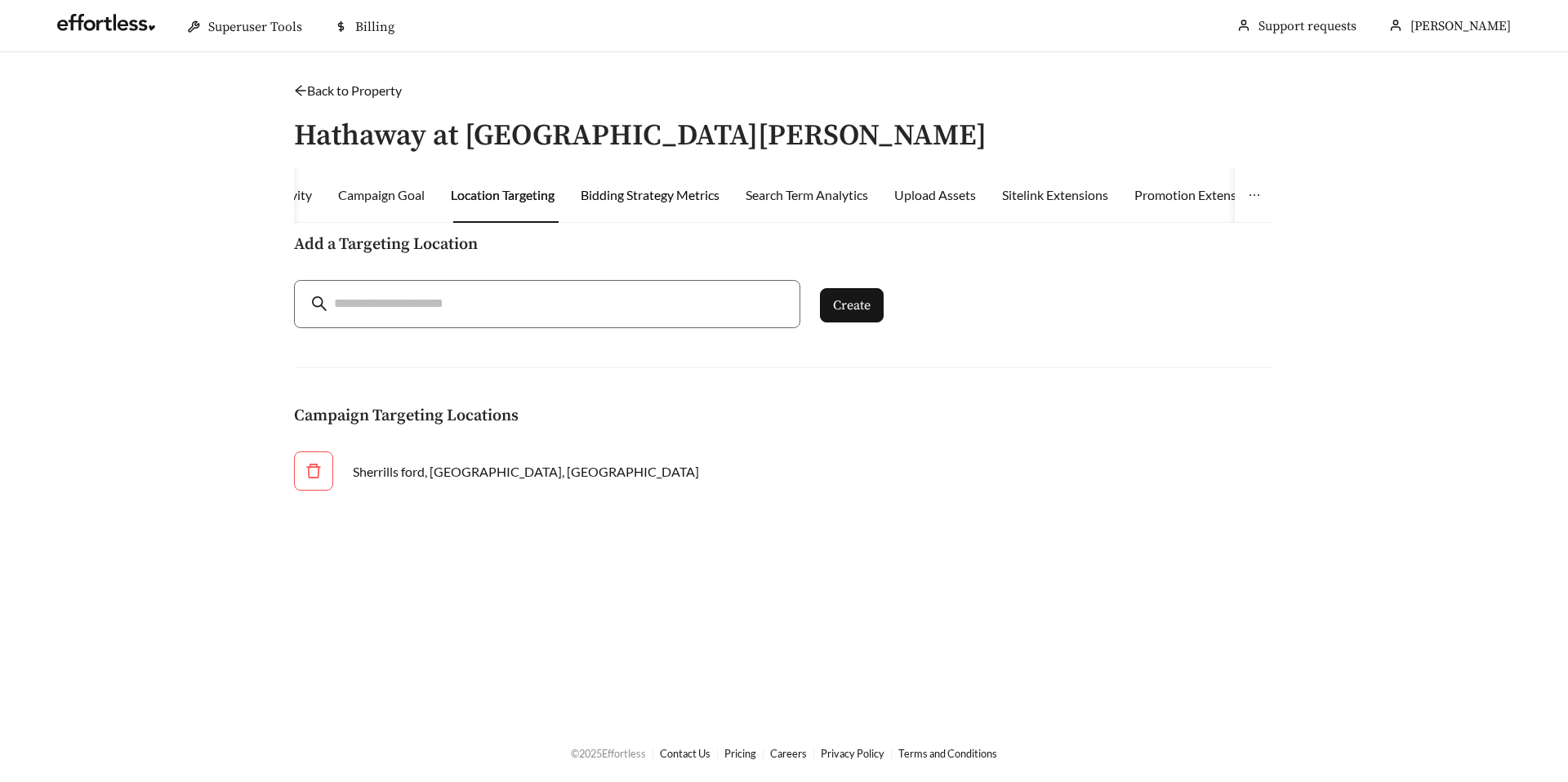
click at [631, 192] on div "Bidding Strategy Metrics" at bounding box center [650, 195] width 139 height 20
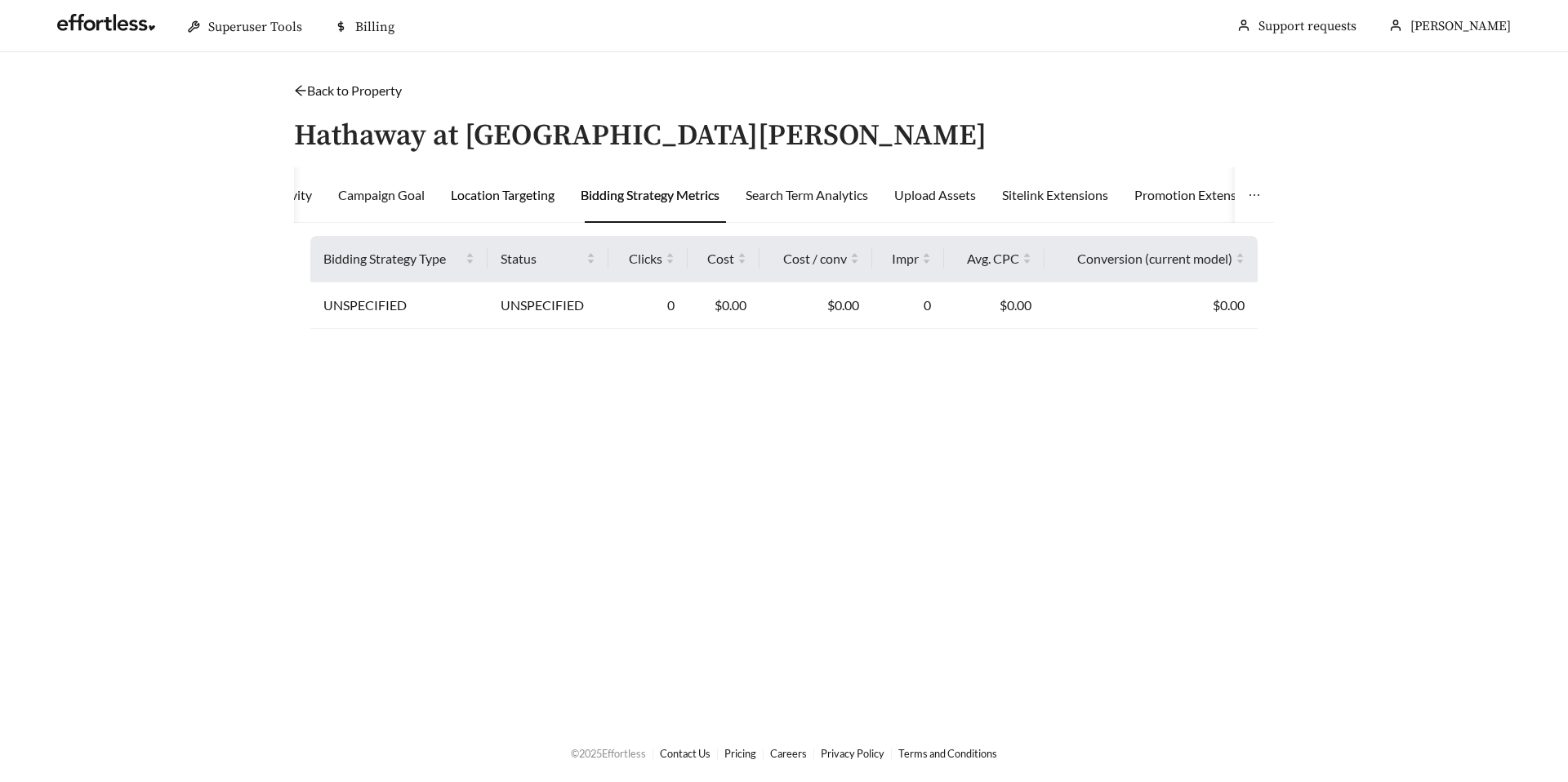
click at [482, 200] on div "Location Targeting" at bounding box center [502, 195] width 104 height 20
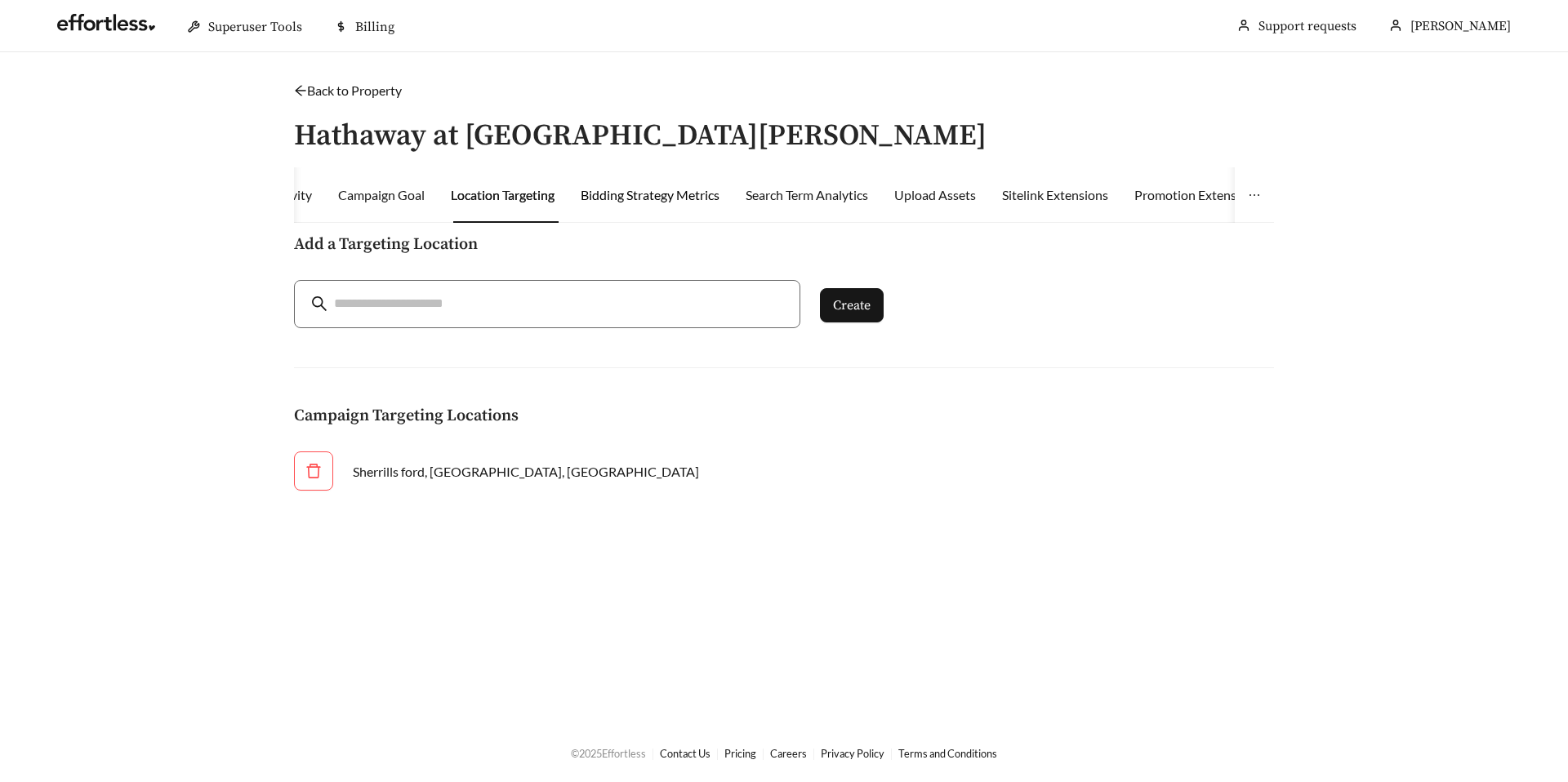
click at [645, 199] on div "Bidding Strategy Metrics" at bounding box center [650, 195] width 139 height 20
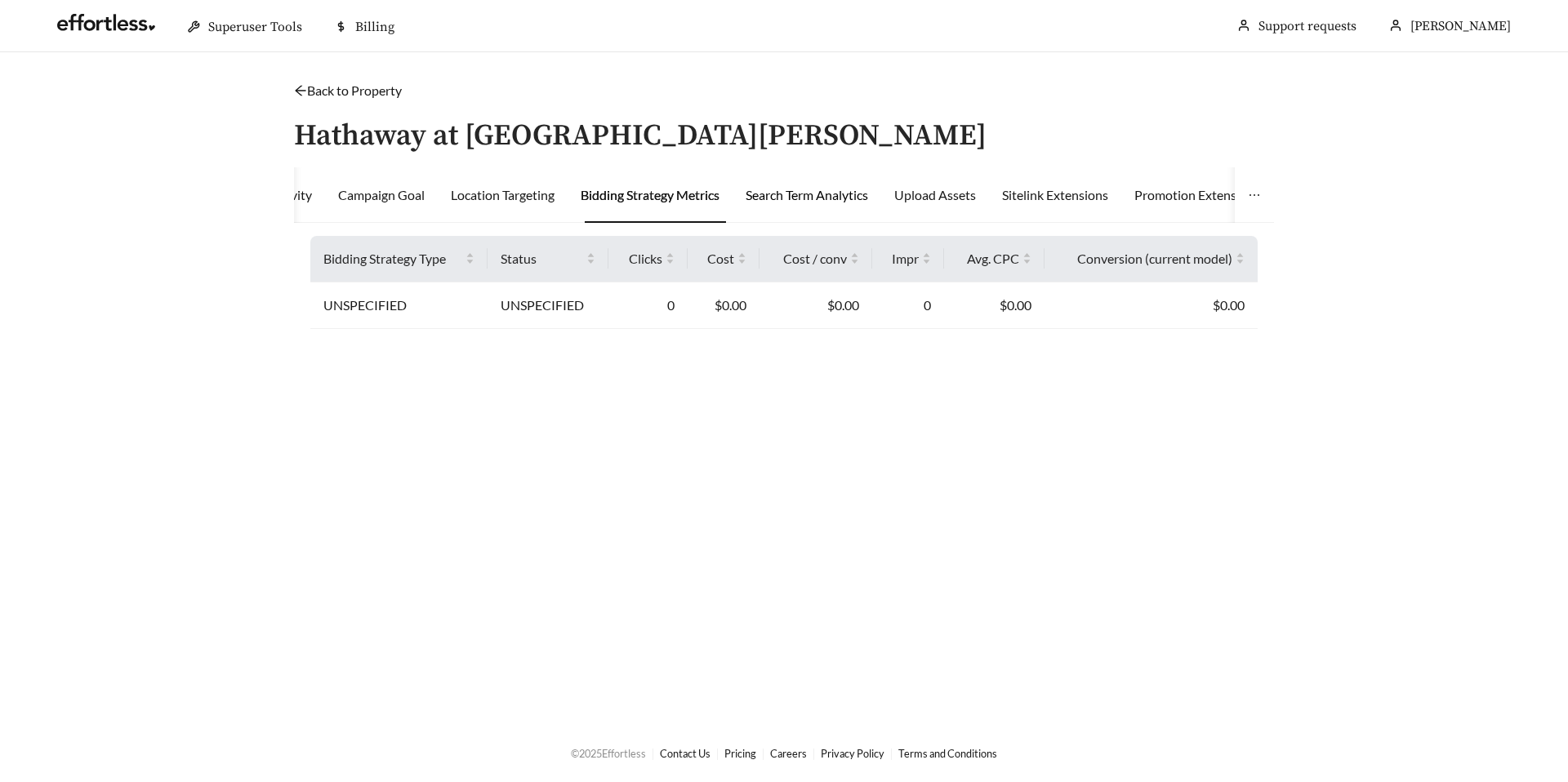
click at [782, 204] on div "Search Term Analytics" at bounding box center [807, 195] width 123 height 20
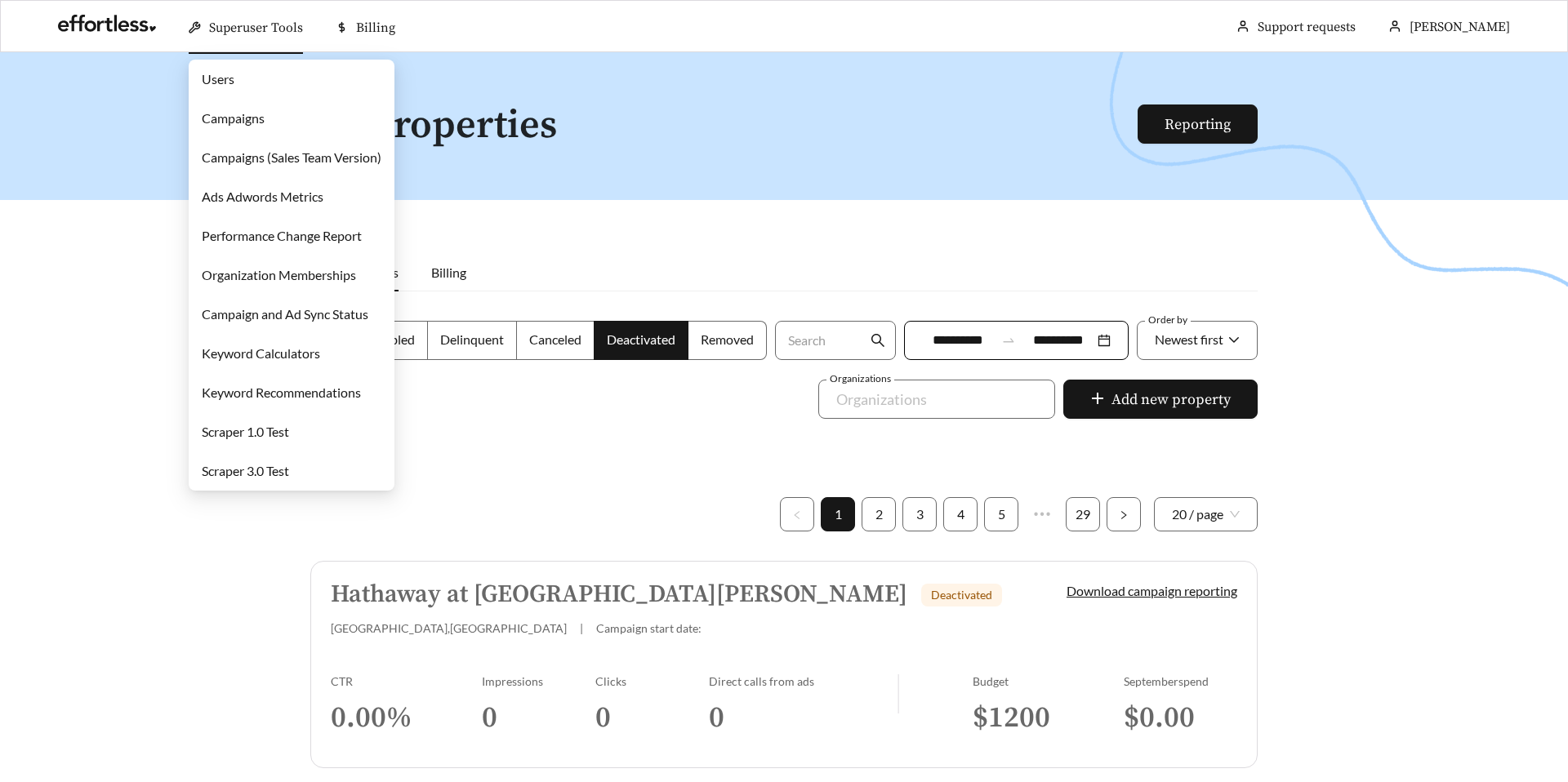
click at [238, 111] on link "Campaigns" at bounding box center [233, 118] width 63 height 16
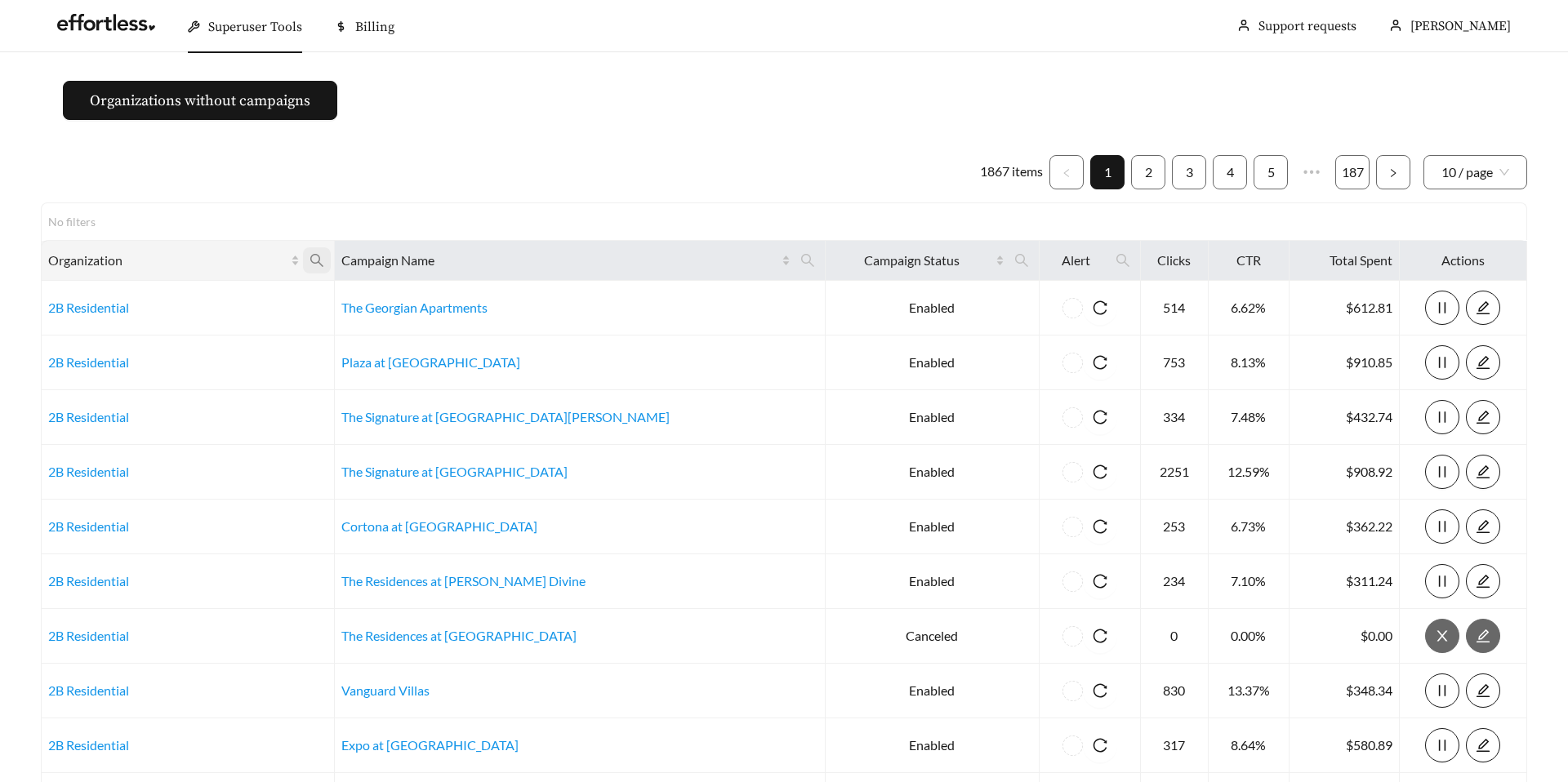
click at [325, 259] on icon "search" at bounding box center [317, 261] width 15 height 15
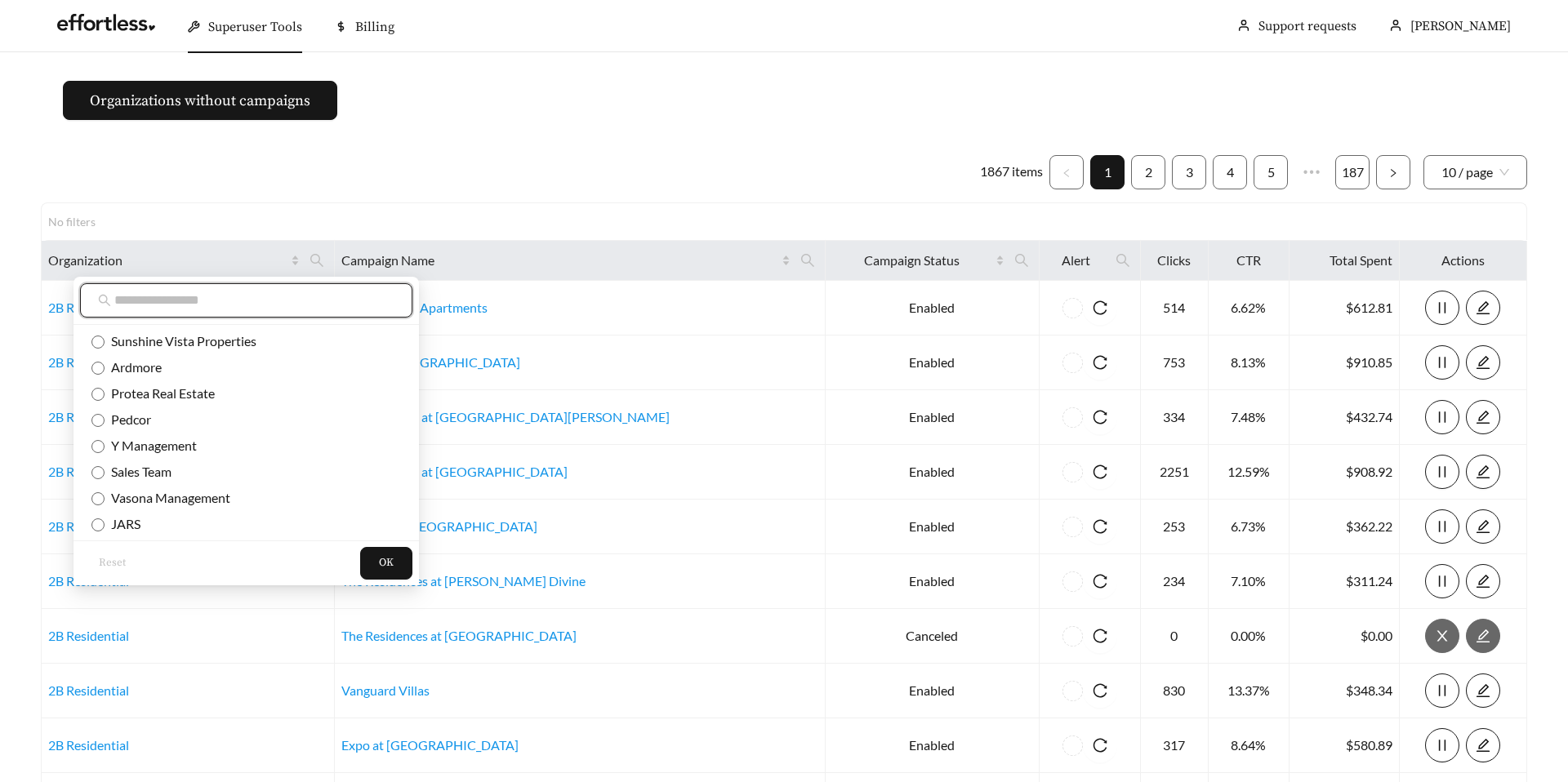
click at [240, 302] on input "text" at bounding box center [254, 301] width 280 height 20
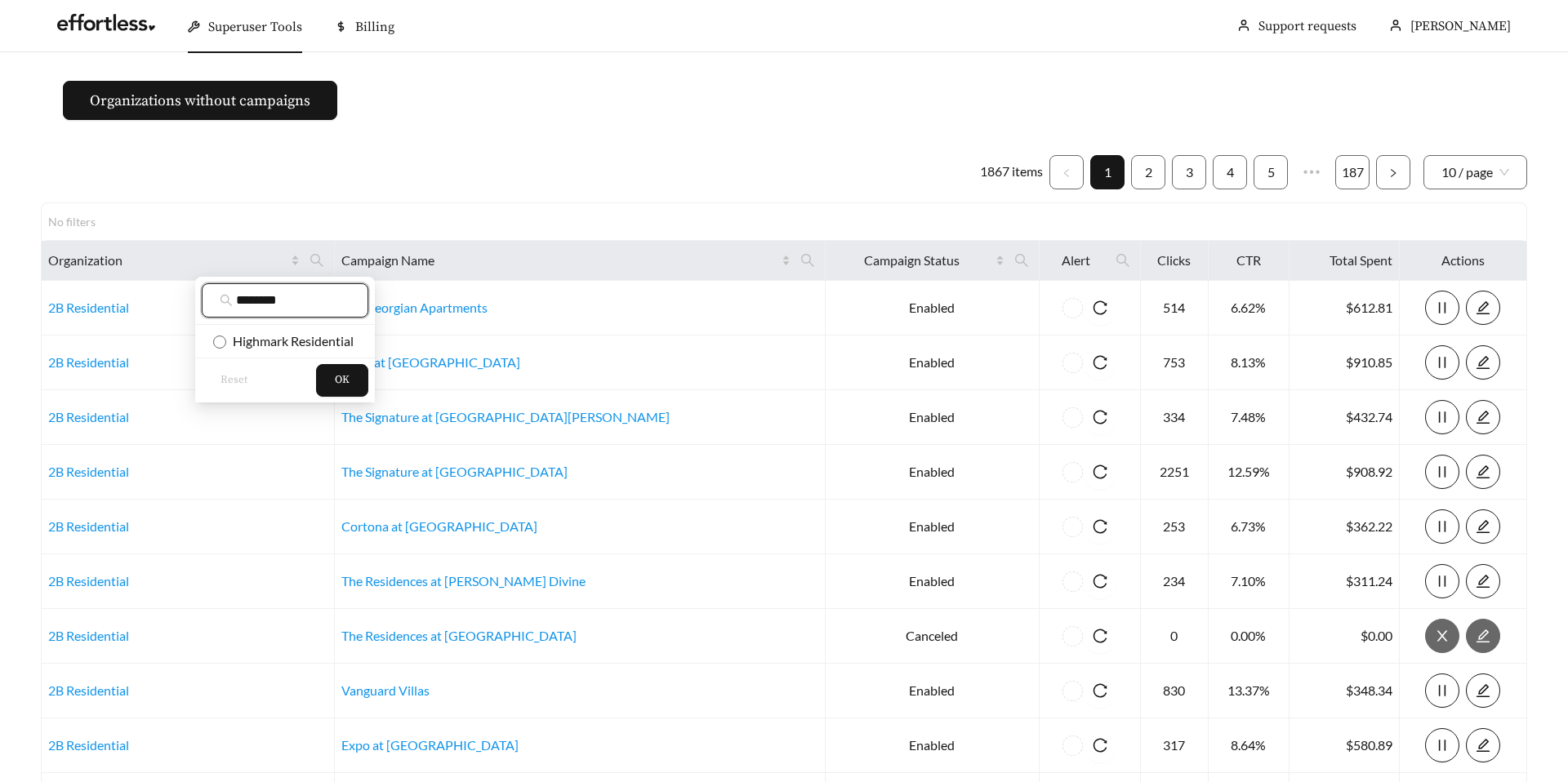
type input "********"
click at [280, 334] on span "Highmark Residential" at bounding box center [290, 341] width 128 height 16
click at [335, 378] on span "OK" at bounding box center [343, 380] width 15 height 16
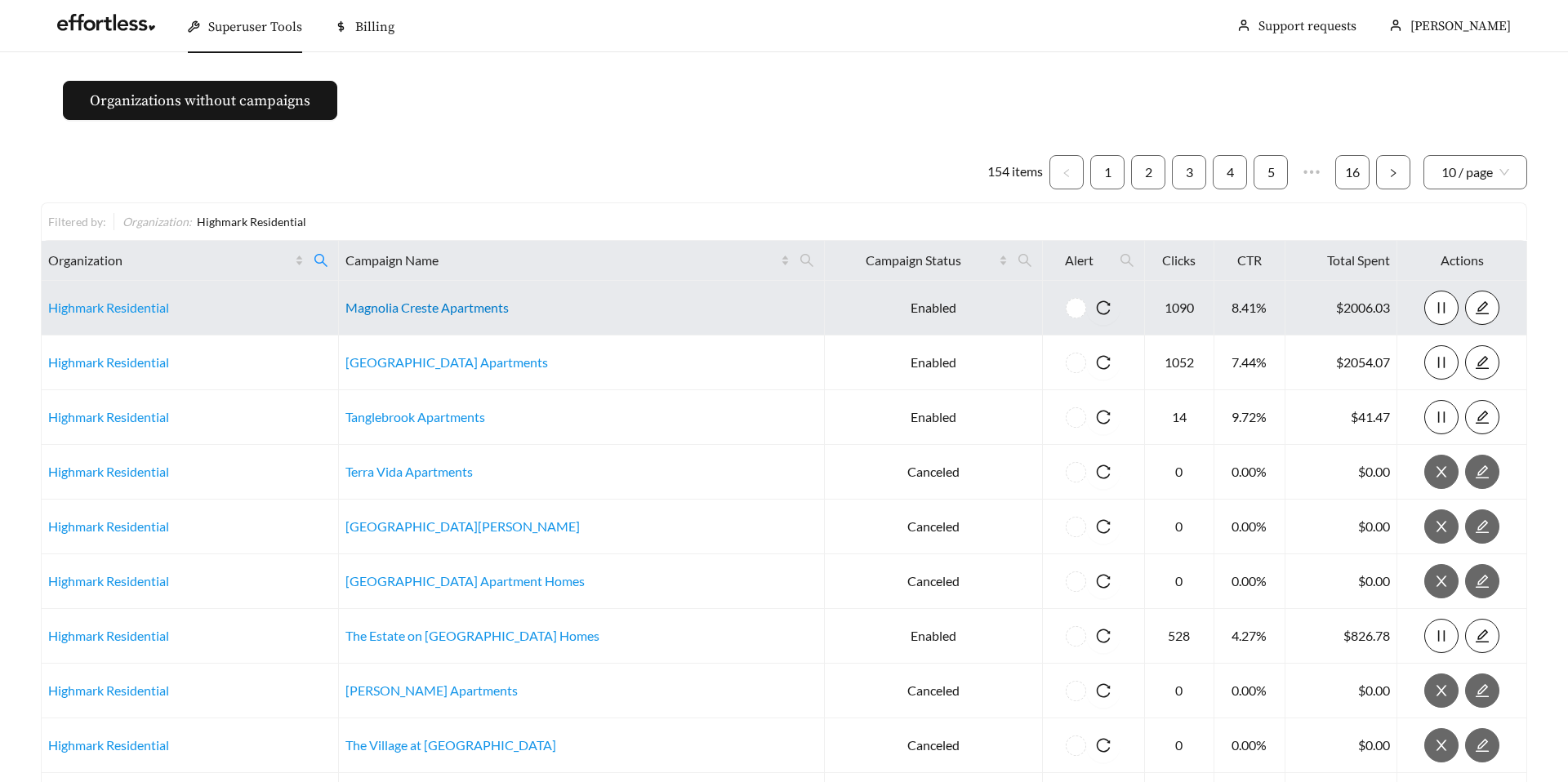
click at [401, 309] on link "Magnolia Creste Apartments" at bounding box center [428, 307] width 164 height 16
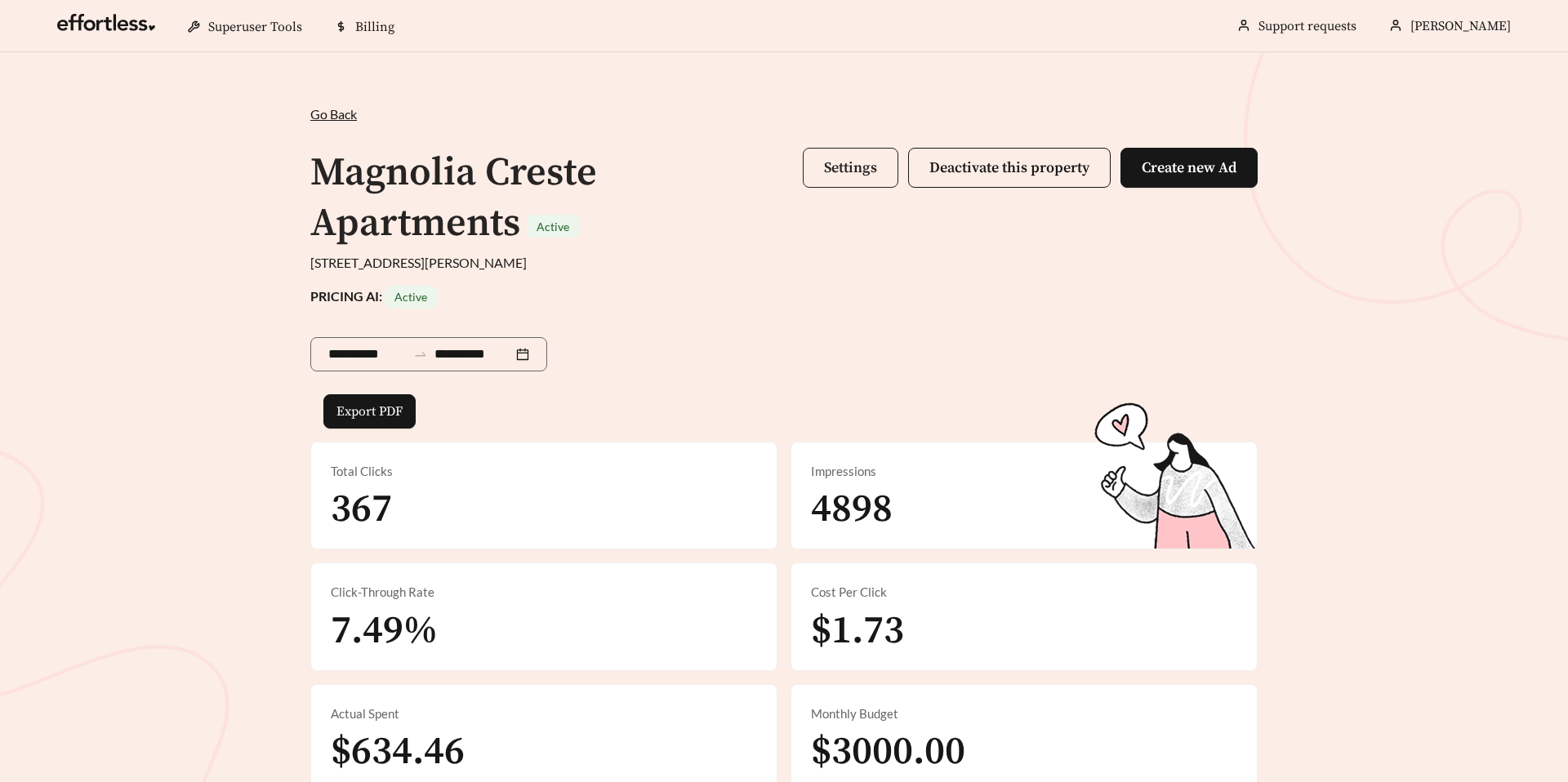
click at [831, 177] on button "Settings" at bounding box center [850, 168] width 96 height 40
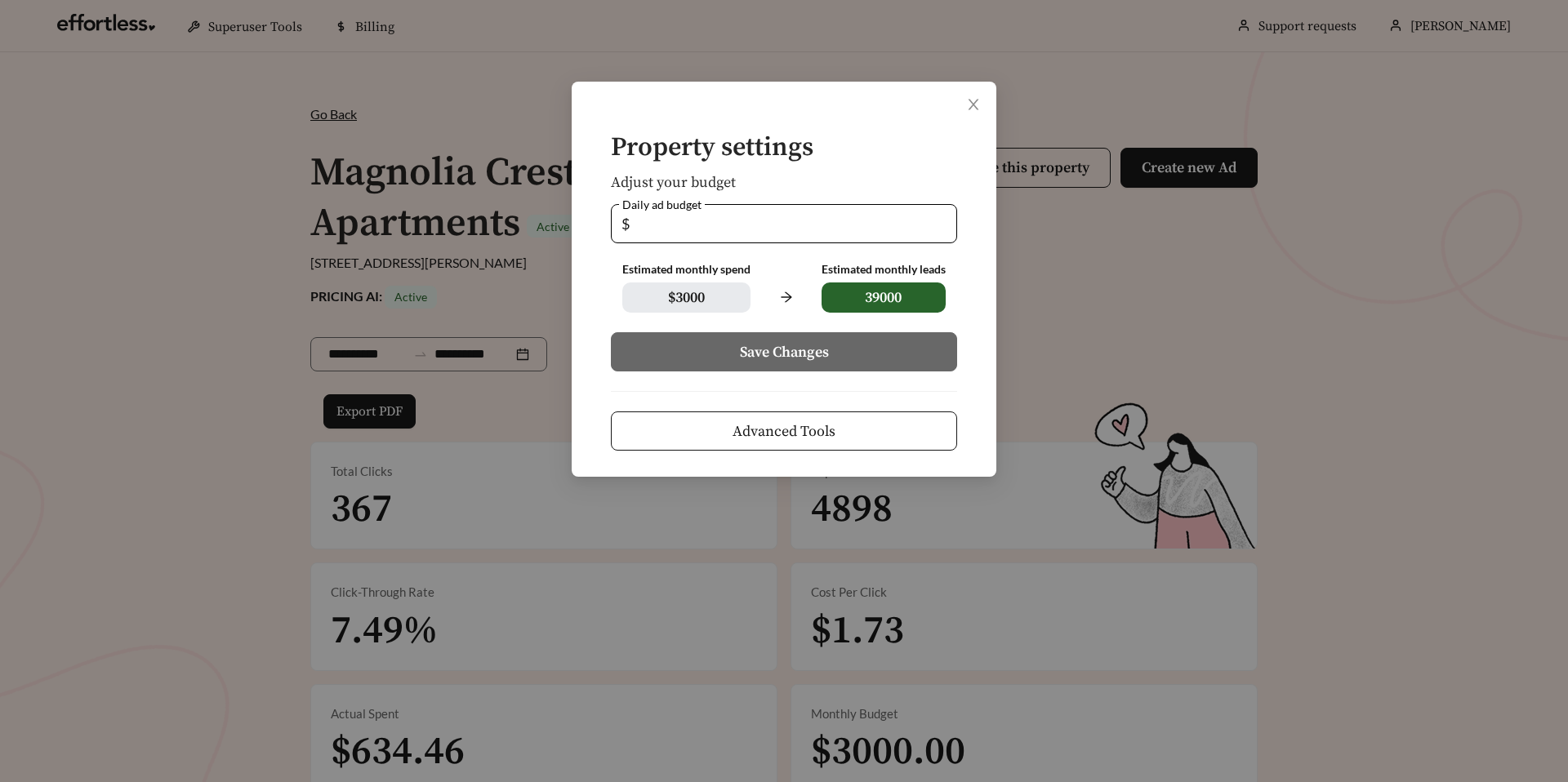
click at [679, 430] on button "Advanced Tools" at bounding box center [784, 431] width 347 height 39
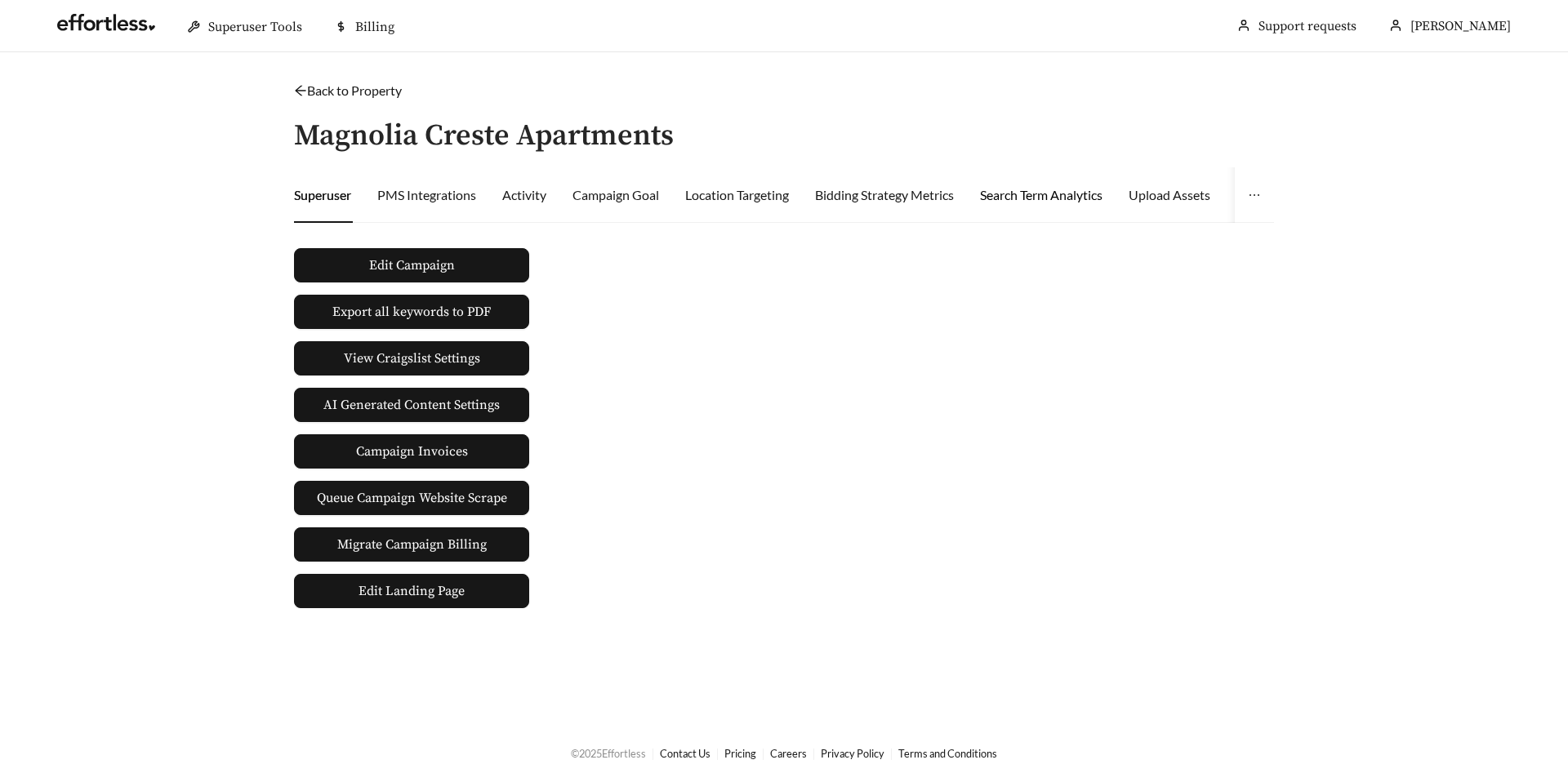
click at [1013, 199] on div "Search Term Analytics" at bounding box center [1042, 195] width 123 height 20
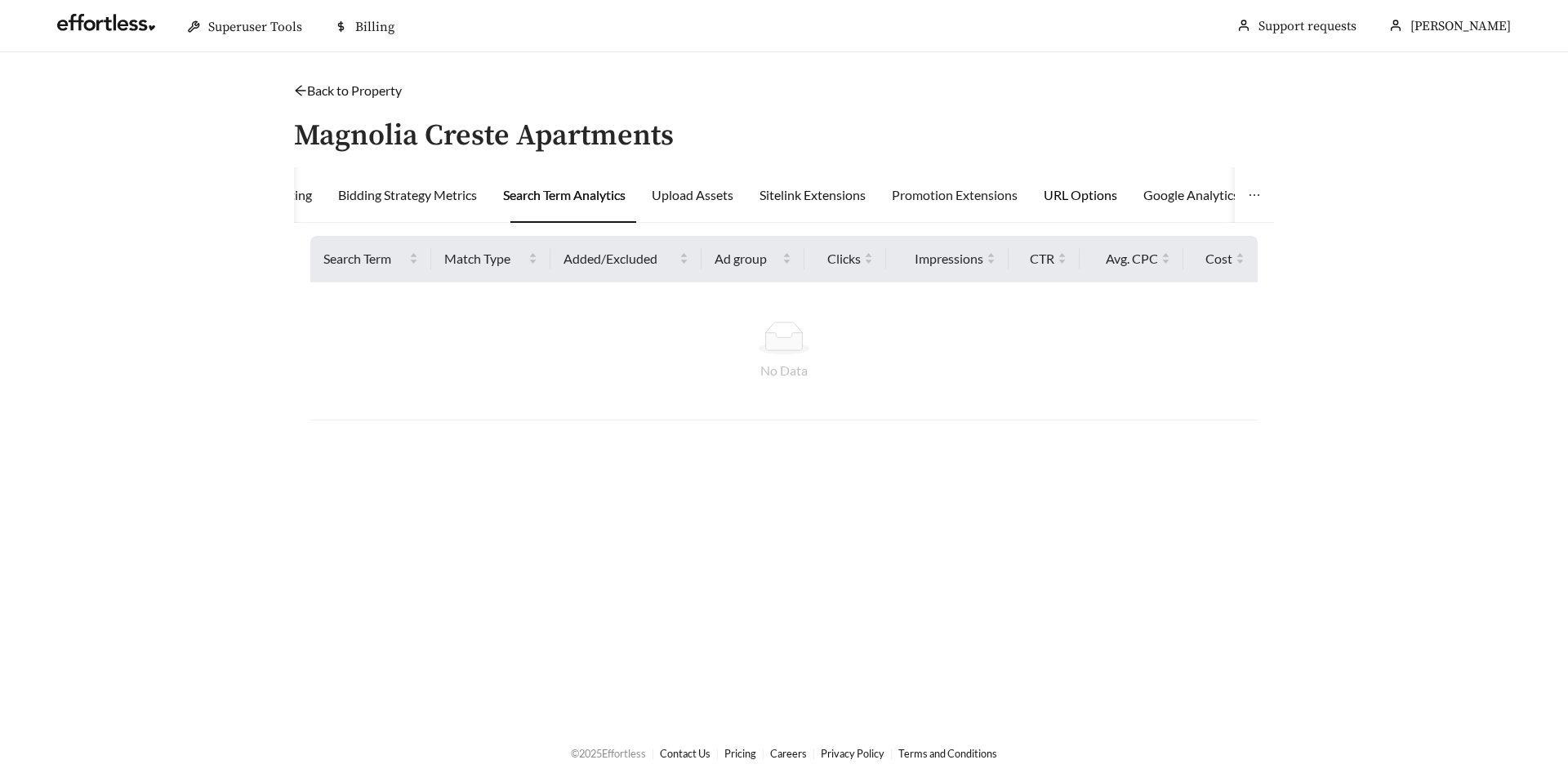
click at [1084, 199] on div "URL Options" at bounding box center [1081, 195] width 74 height 20
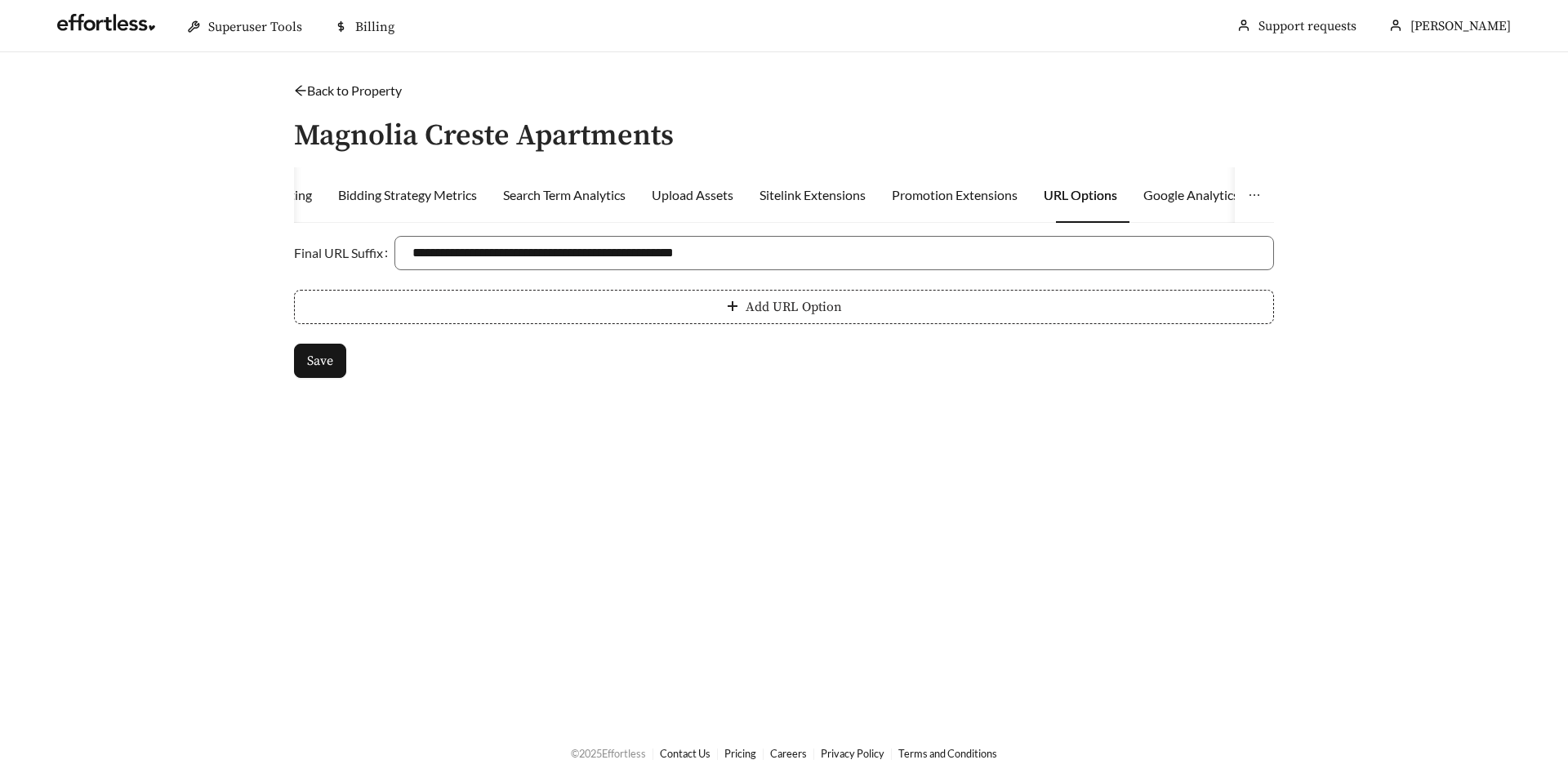
click at [573, 312] on button "Add URL Option" at bounding box center [784, 307] width 980 height 34
click at [302, 336] on icon "minus-circle" at bounding box center [301, 334] width 13 height 13
click at [517, 306] on button "Add URL Option" at bounding box center [784, 307] width 980 height 34
click at [461, 320] on input "Key" at bounding box center [557, 307] width 441 height 34
click at [302, 87] on icon "arrow-left" at bounding box center [301, 91] width 13 height 13
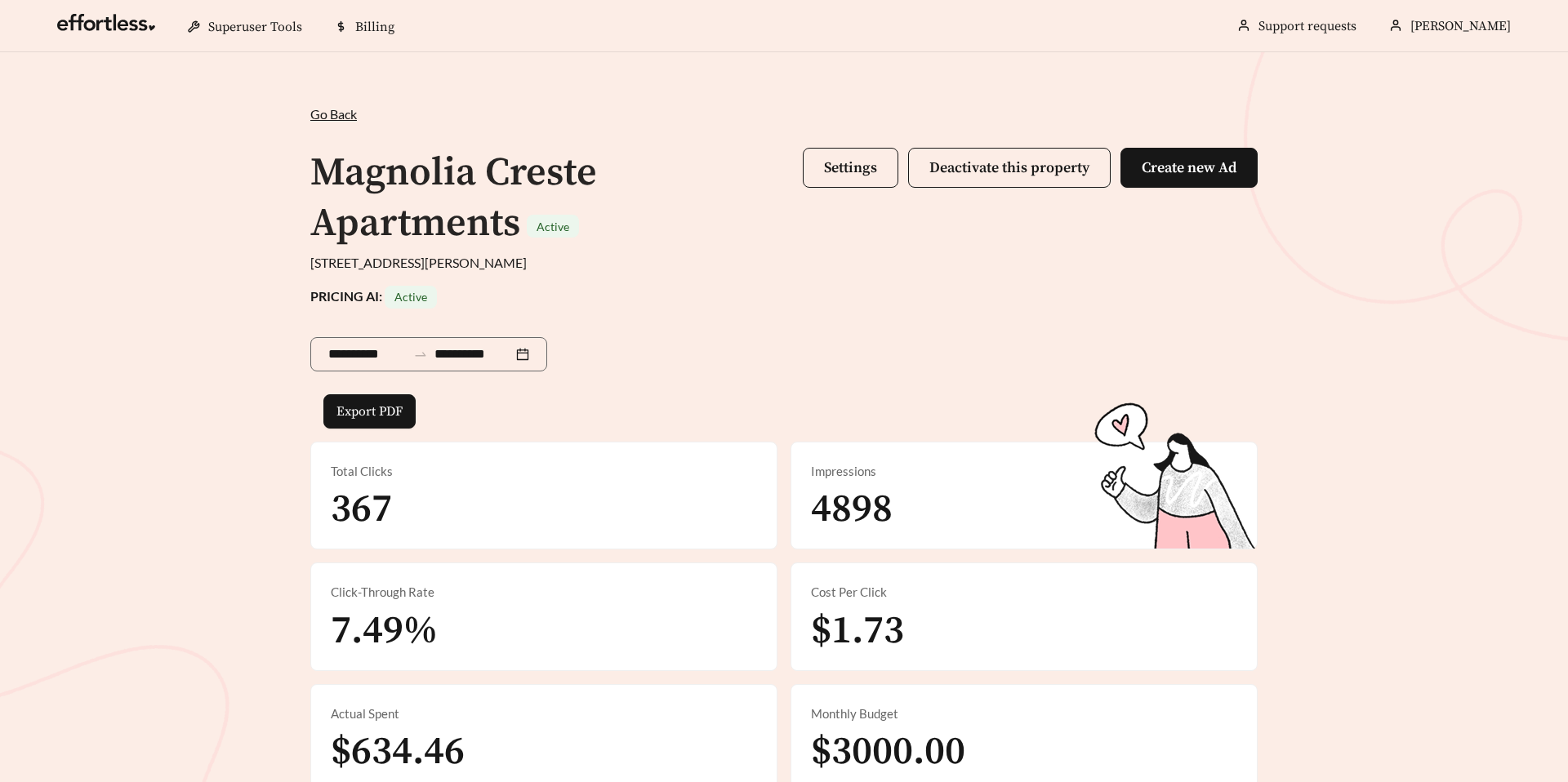
click at [833, 193] on span "Settings Deactivate this property Create new Ad" at bounding box center [1030, 199] width 455 height 102
click at [839, 165] on span "Settings" at bounding box center [850, 168] width 53 height 19
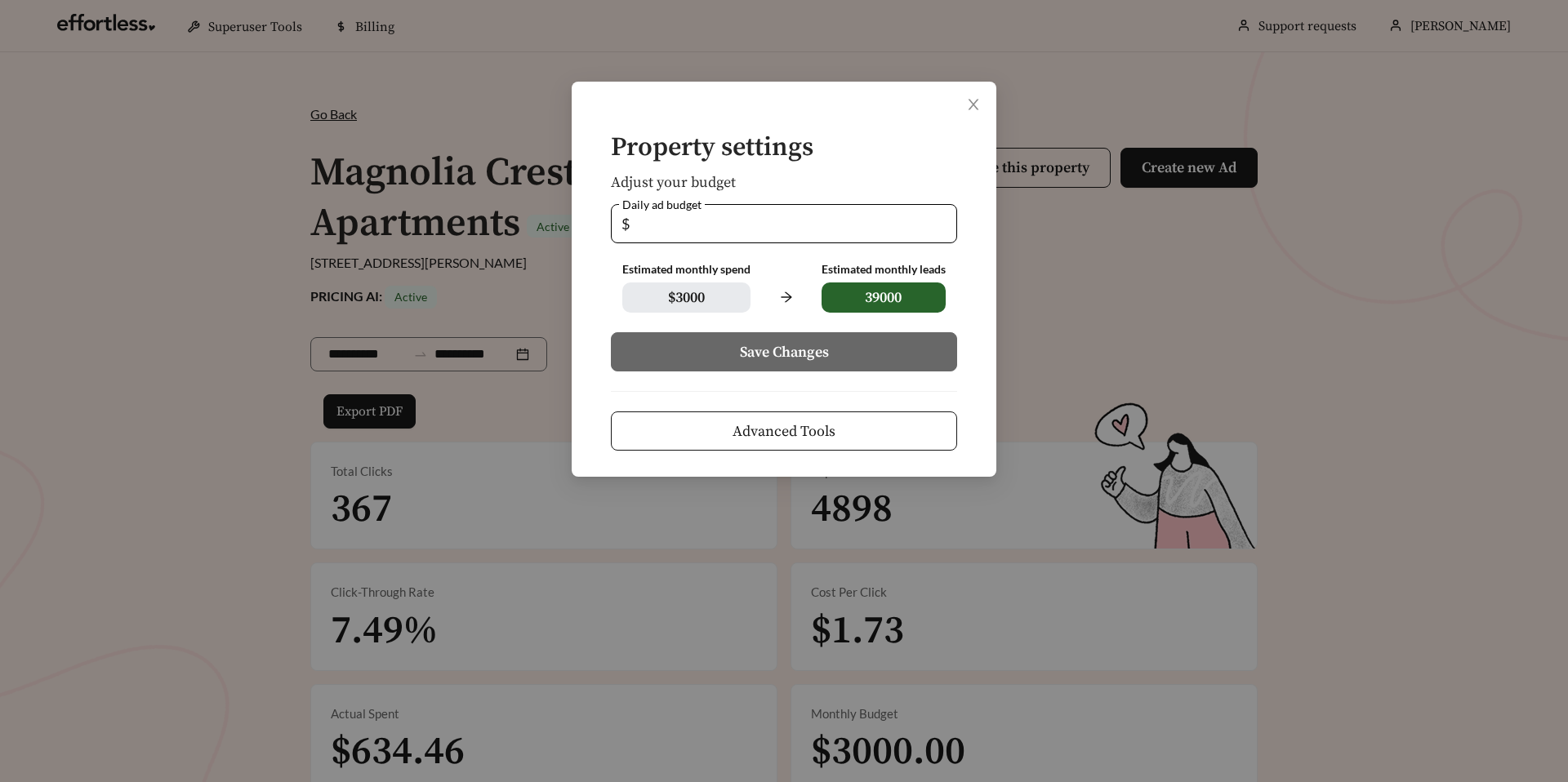
click at [678, 434] on button "Advanced Tools" at bounding box center [784, 431] width 347 height 39
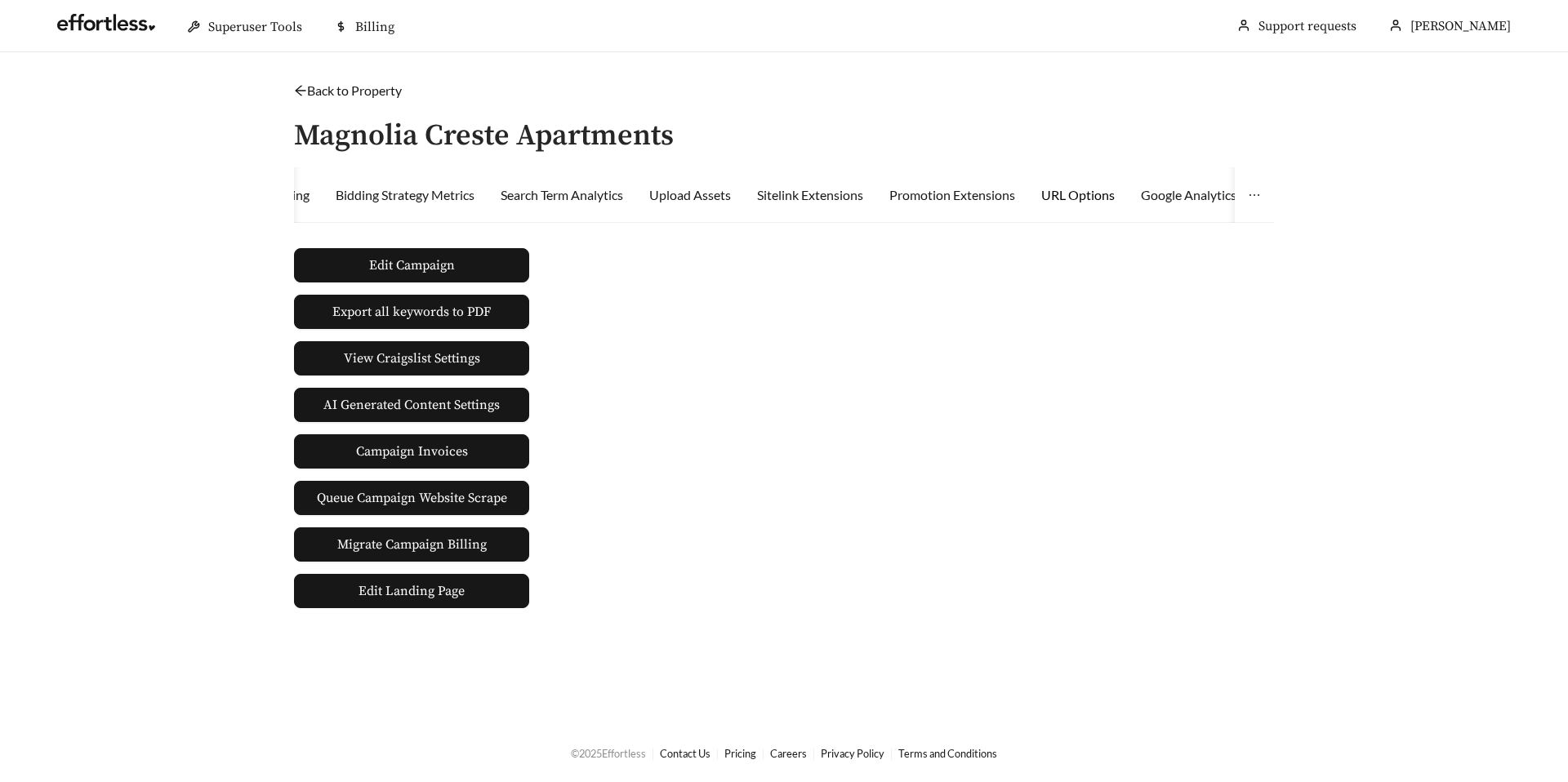
click at [1069, 202] on div "URL Options" at bounding box center [1078, 195] width 74 height 20
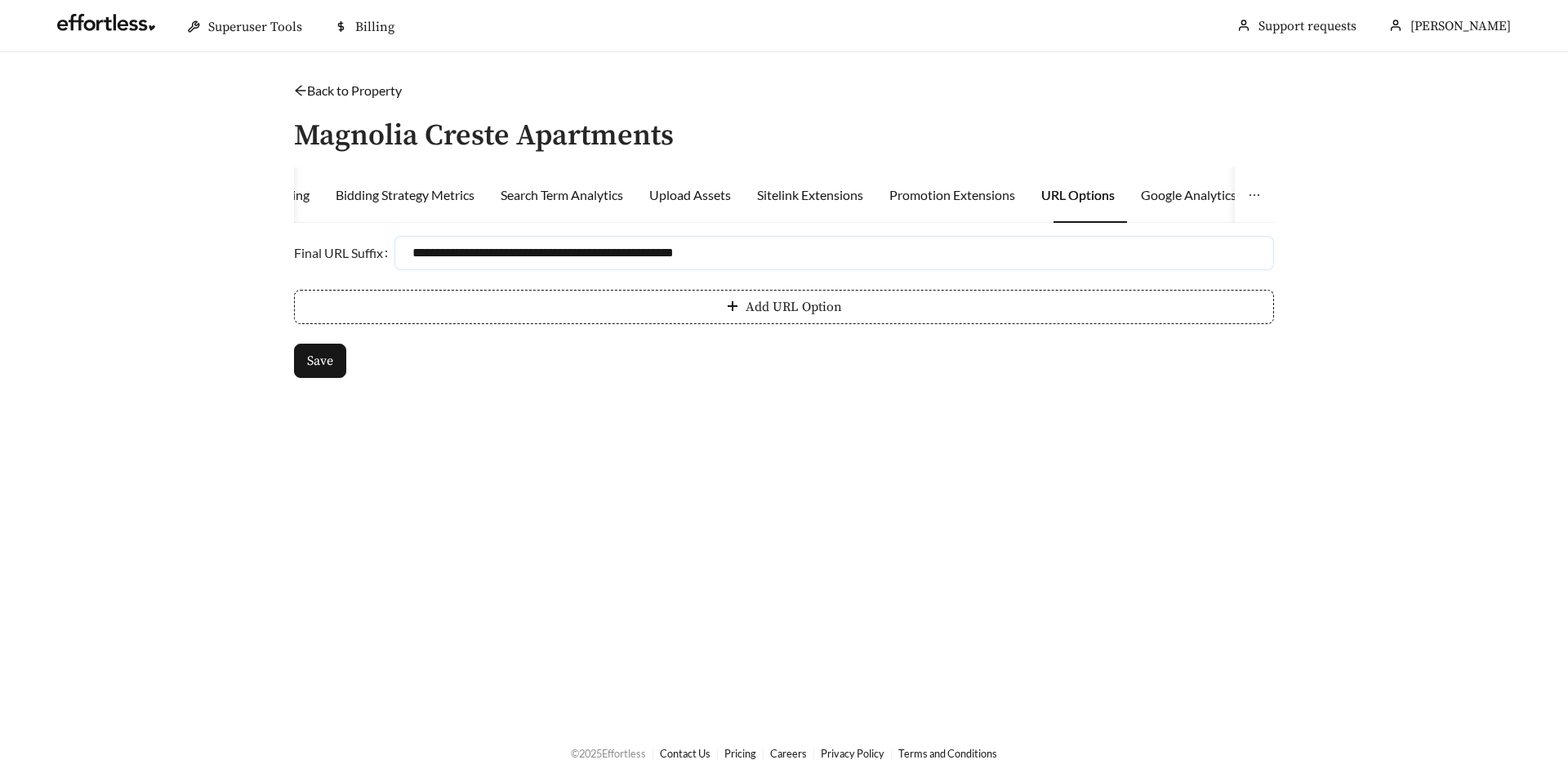
click at [810, 247] on input "**********" at bounding box center [834, 253] width 880 height 34
click at [301, 84] on icon "arrow-left" at bounding box center [301, 91] width 13 height 13
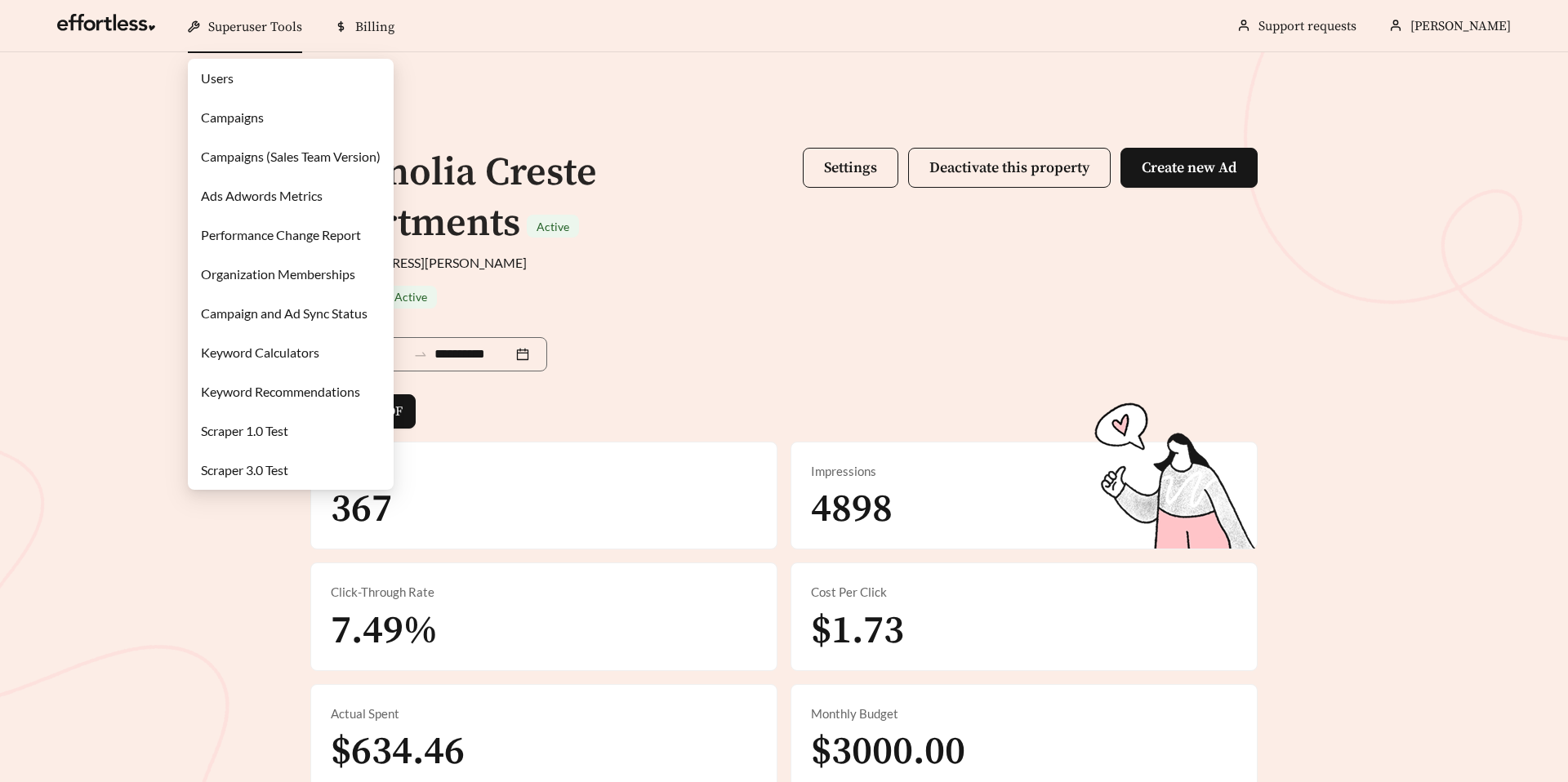
click at [241, 115] on link "Campaigns" at bounding box center [232, 117] width 63 height 16
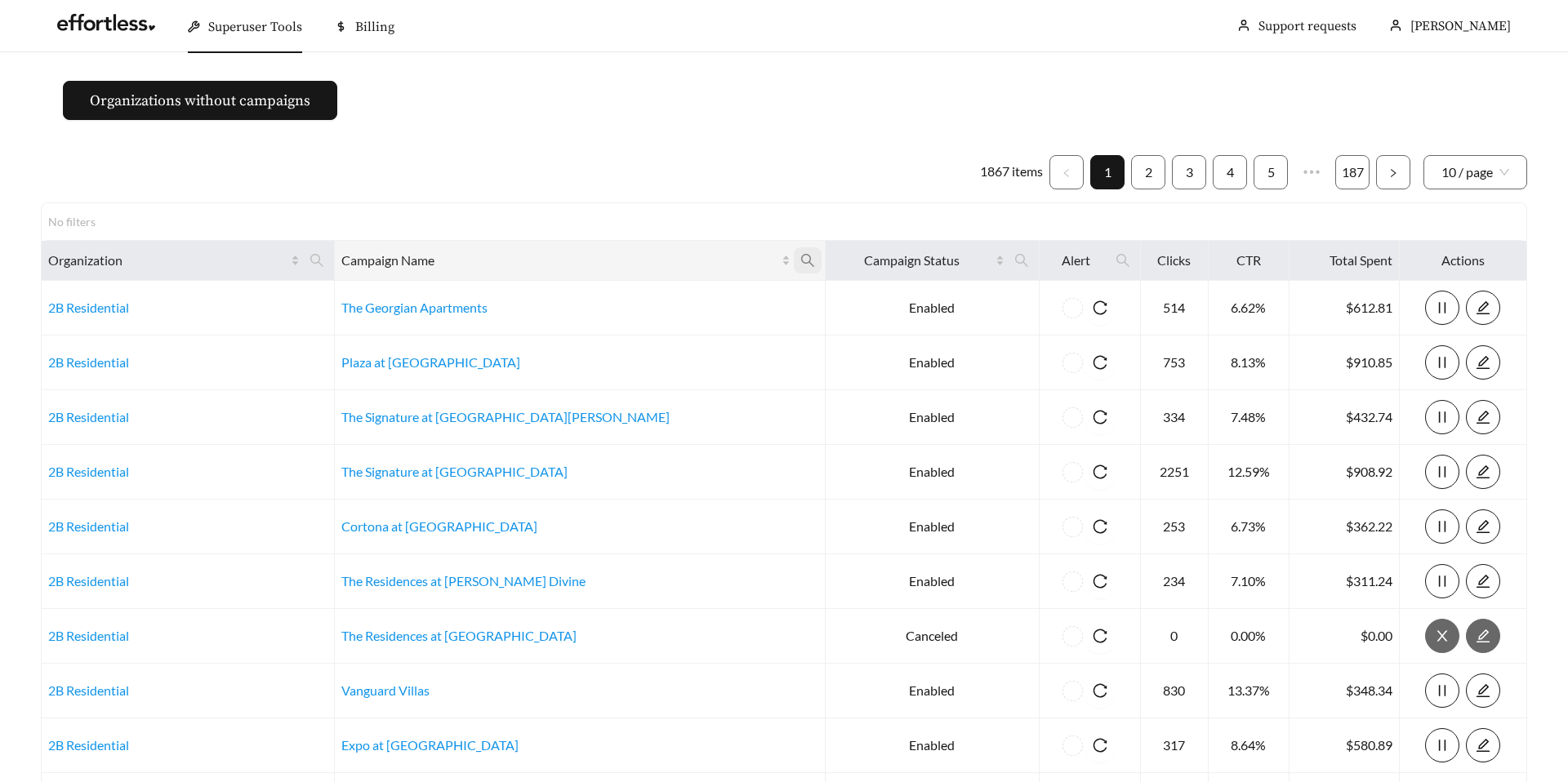
click at [800, 258] on icon "search" at bounding box center [808, 261] width 15 height 15
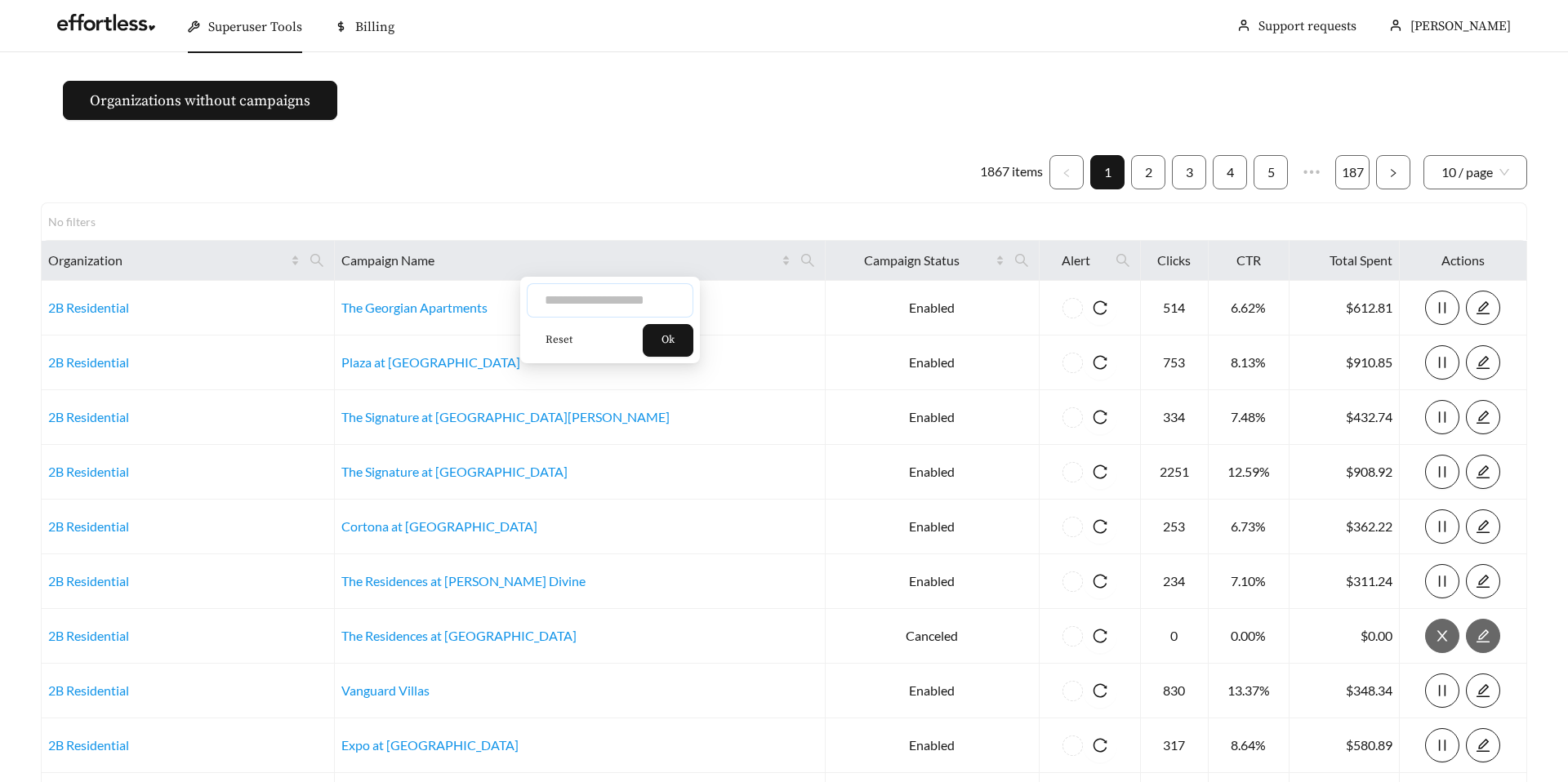
click at [587, 306] on input "text" at bounding box center [610, 301] width 167 height 34
type input "**********"
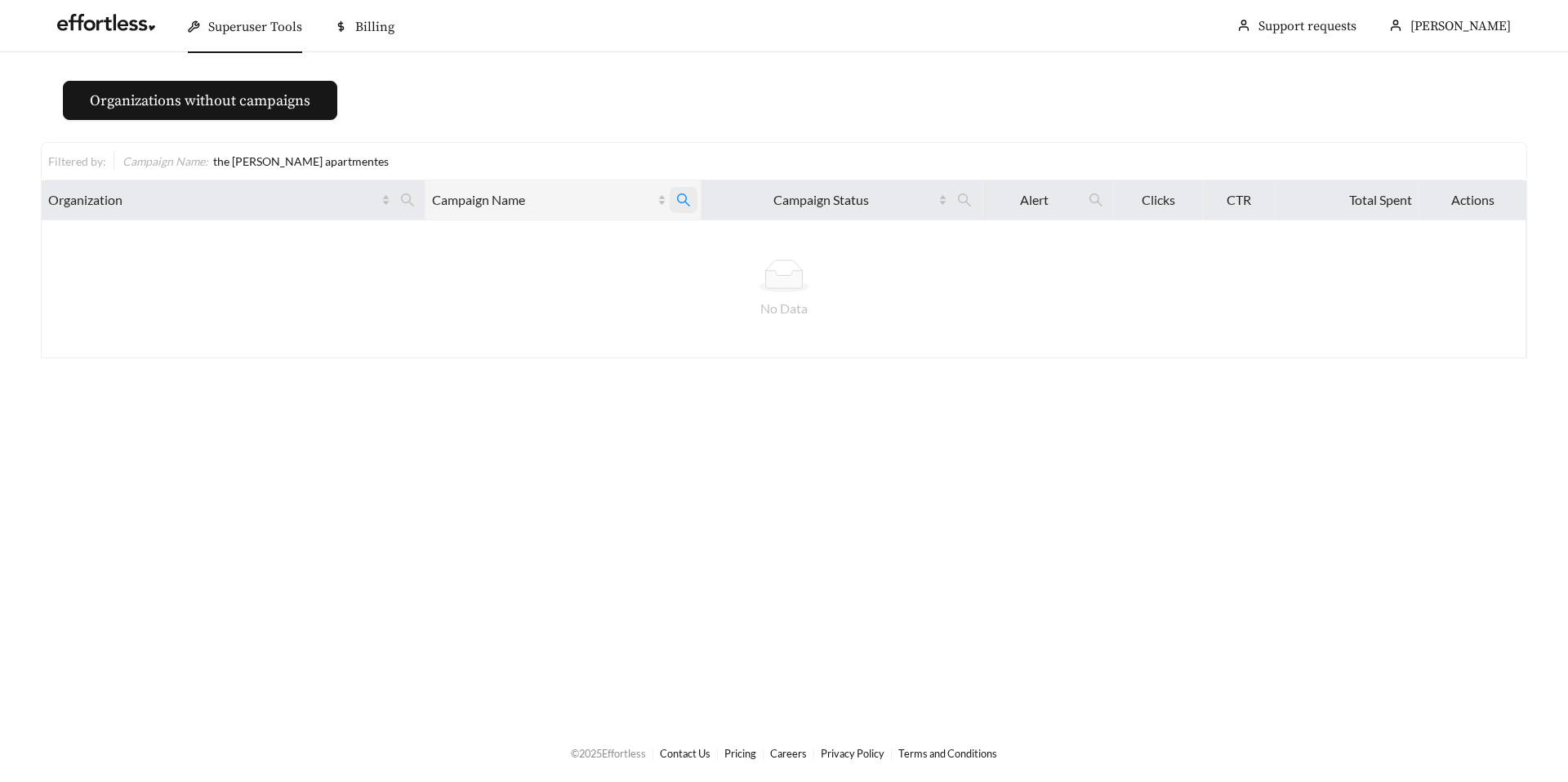
click at [674, 187] on span at bounding box center [683, 200] width 28 height 26
click at [572, 244] on input "**********" at bounding box center [597, 240] width 167 height 34
type input "**********"
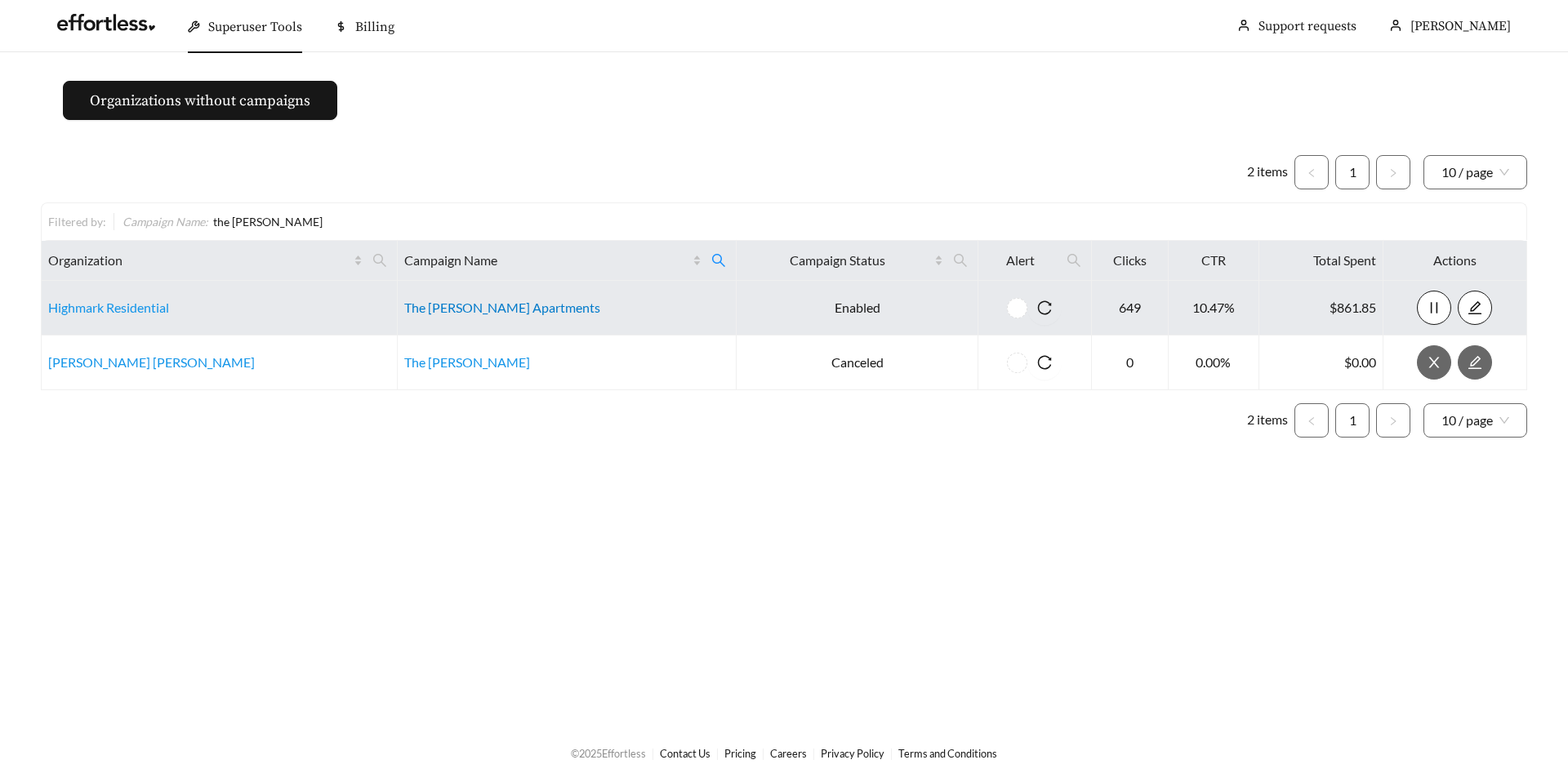
click at [486, 308] on link "The Emerson Apartments" at bounding box center [502, 307] width 196 height 16
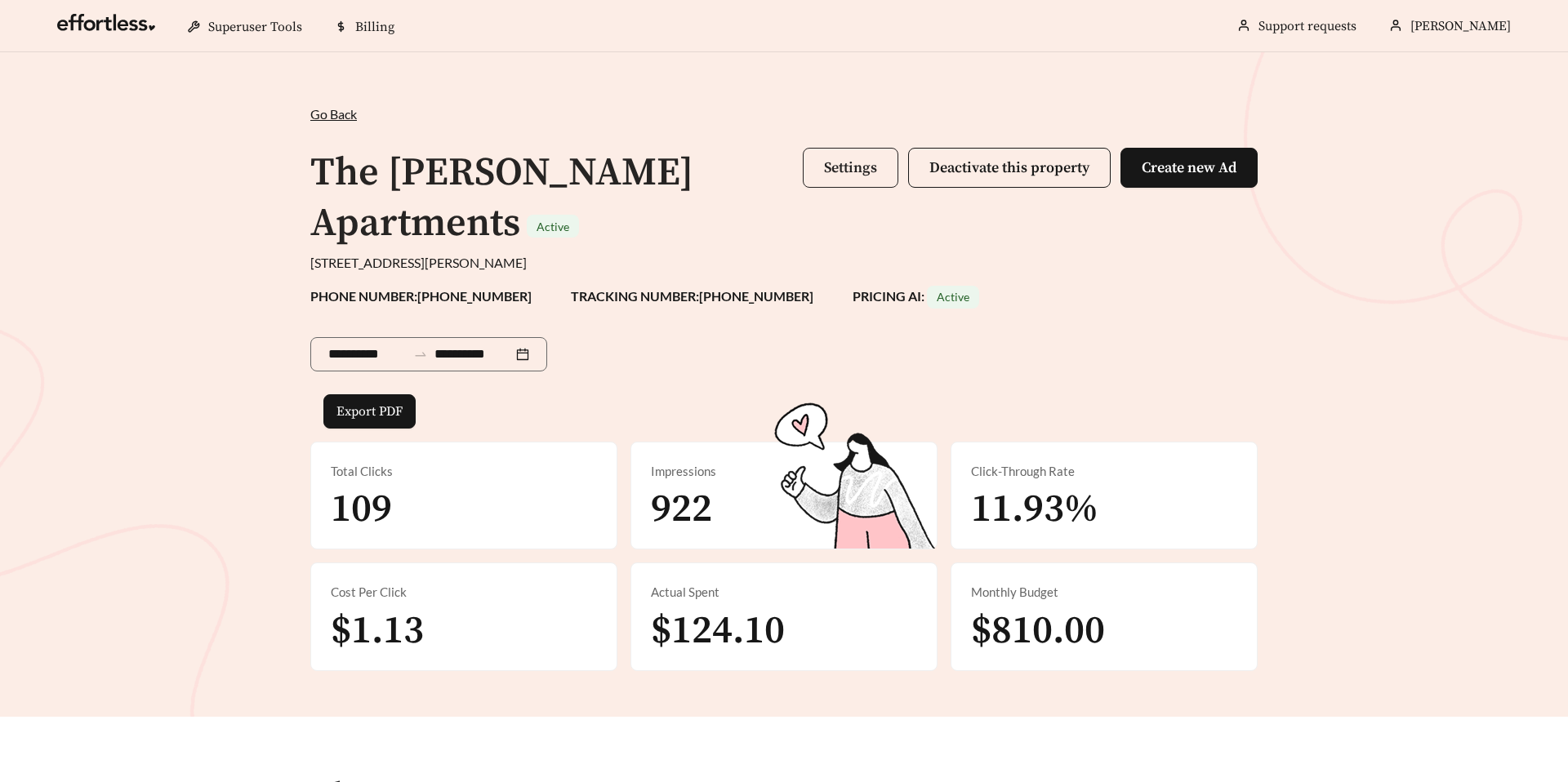
click at [832, 165] on span "Settings" at bounding box center [850, 168] width 53 height 19
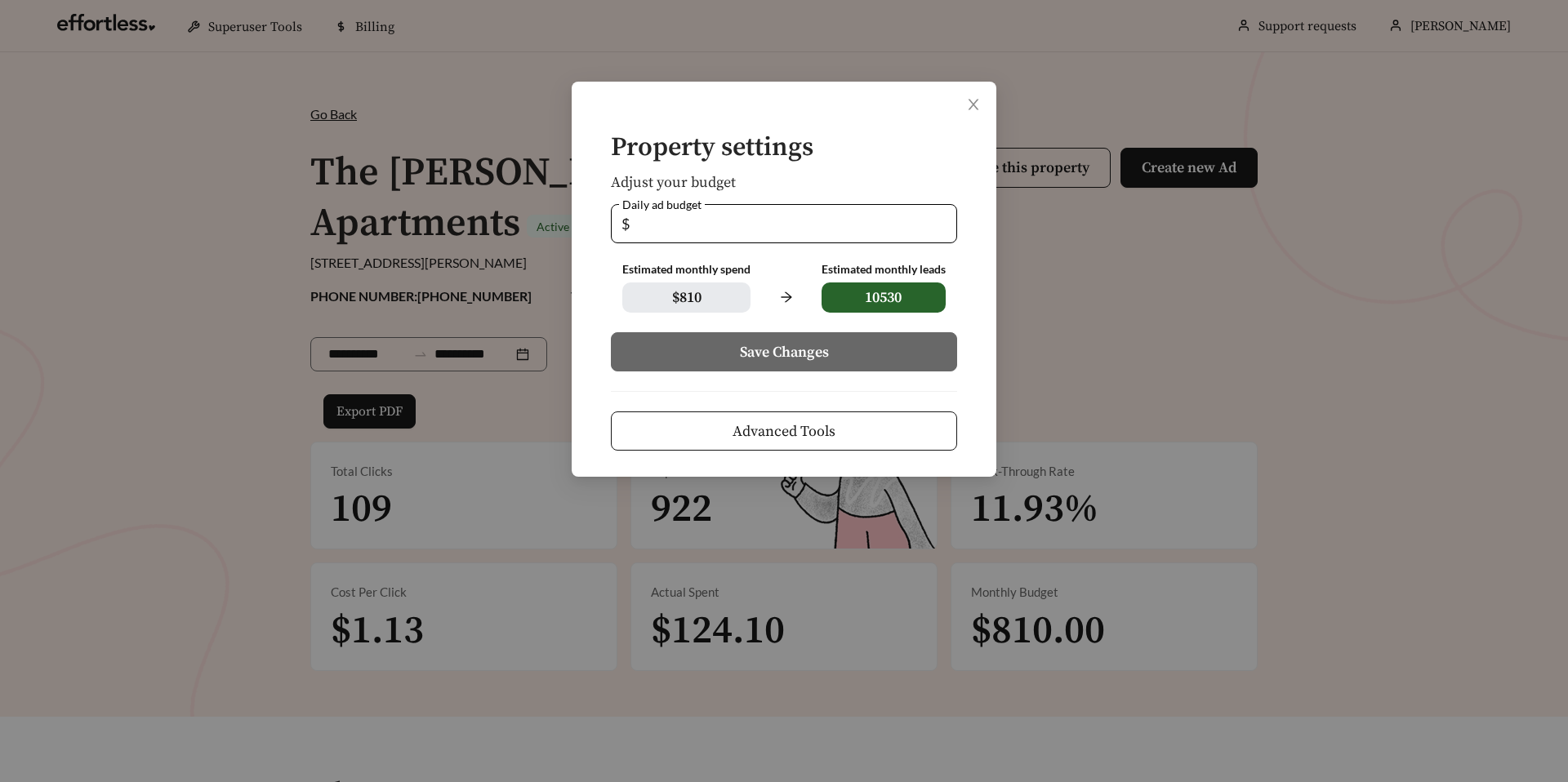
click at [719, 449] on button "Advanced Tools" at bounding box center [784, 431] width 347 height 39
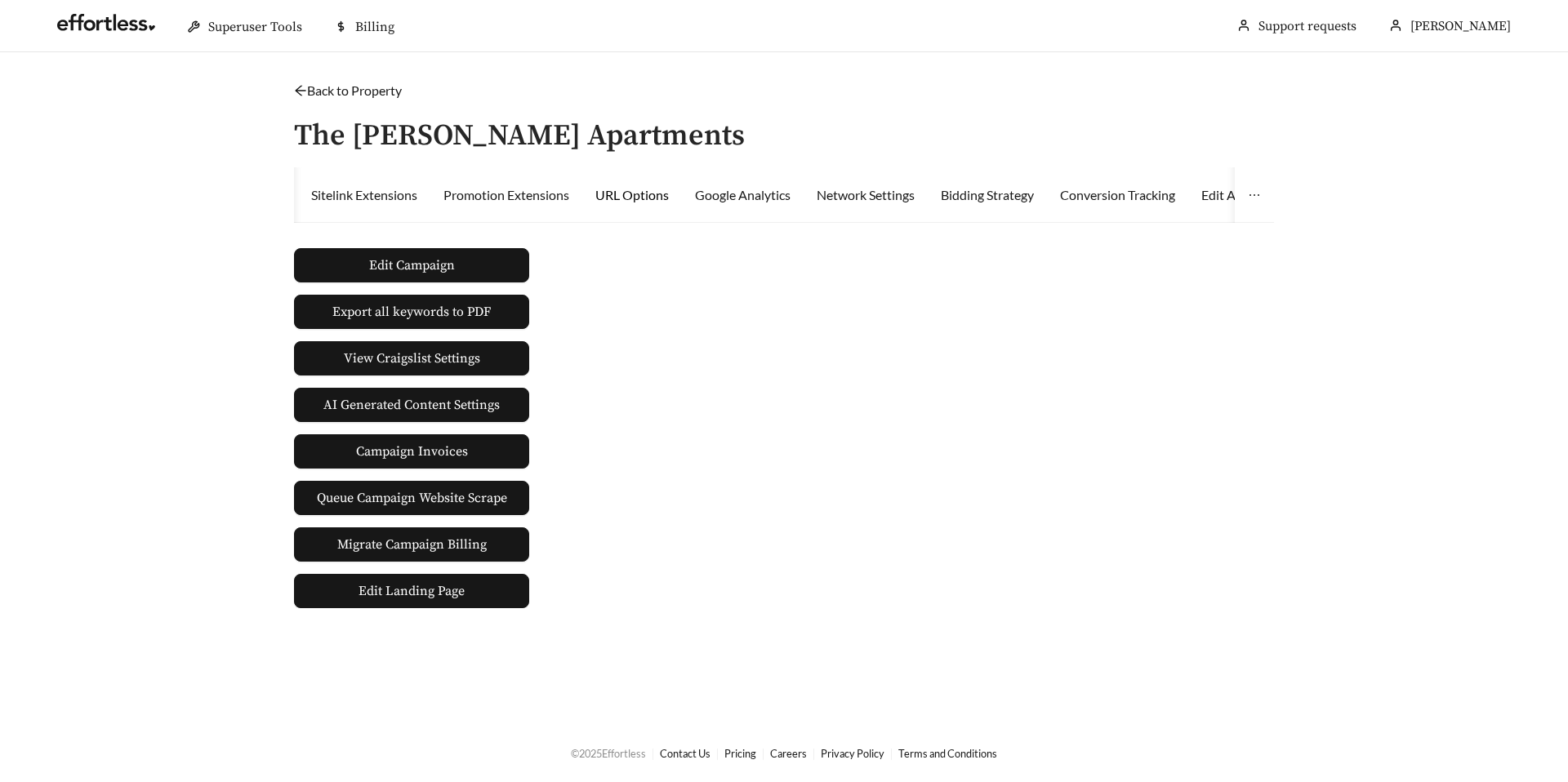
click at [666, 189] on div "URL Options" at bounding box center [632, 195] width 74 height 20
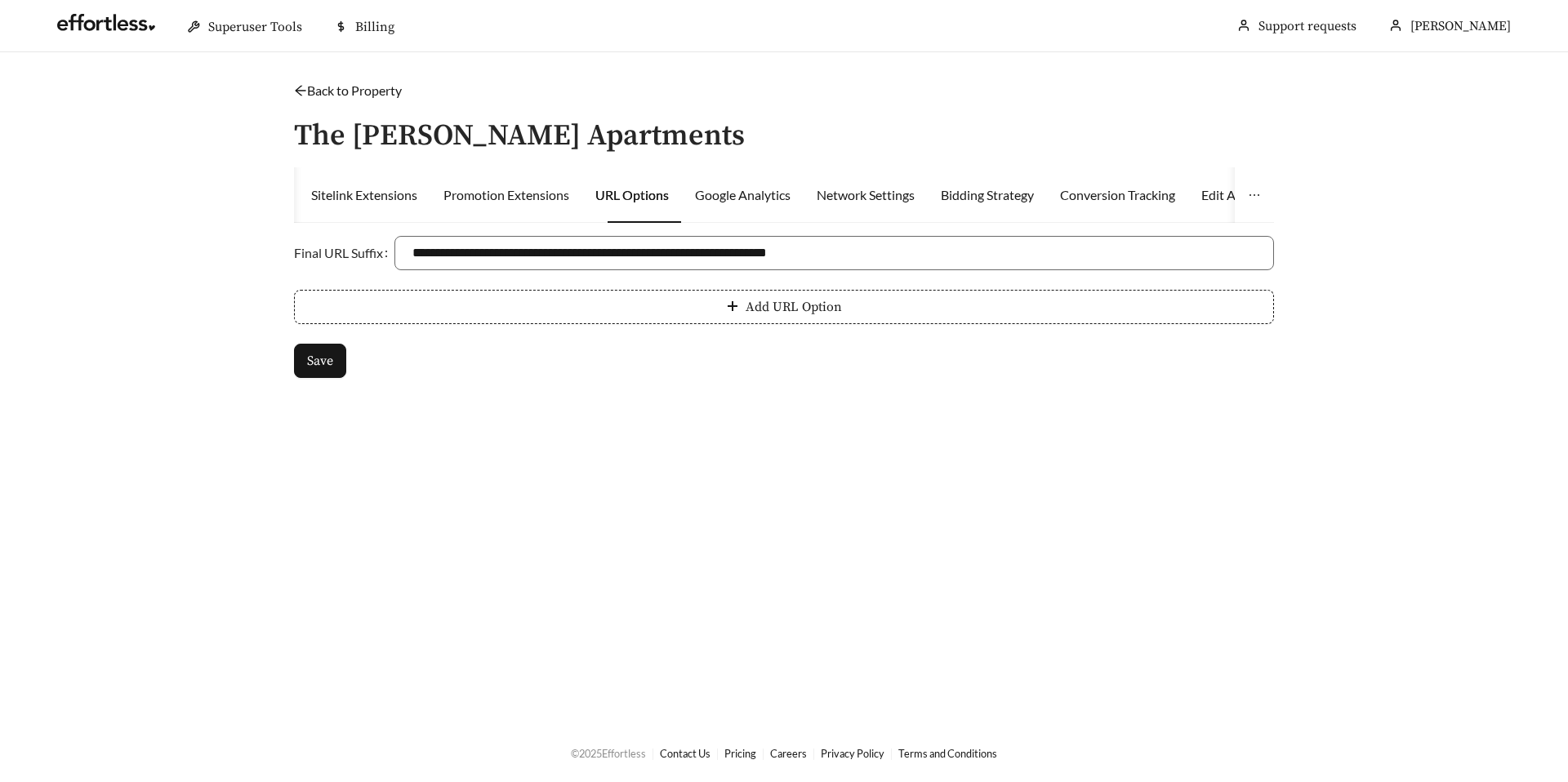
click at [610, 220] on div "URL Options" at bounding box center [632, 195] width 74 height 56
click at [603, 239] on input "**********" at bounding box center [834, 253] width 880 height 34
click at [616, 464] on main "**********" at bounding box center [784, 387] width 1568 height 671
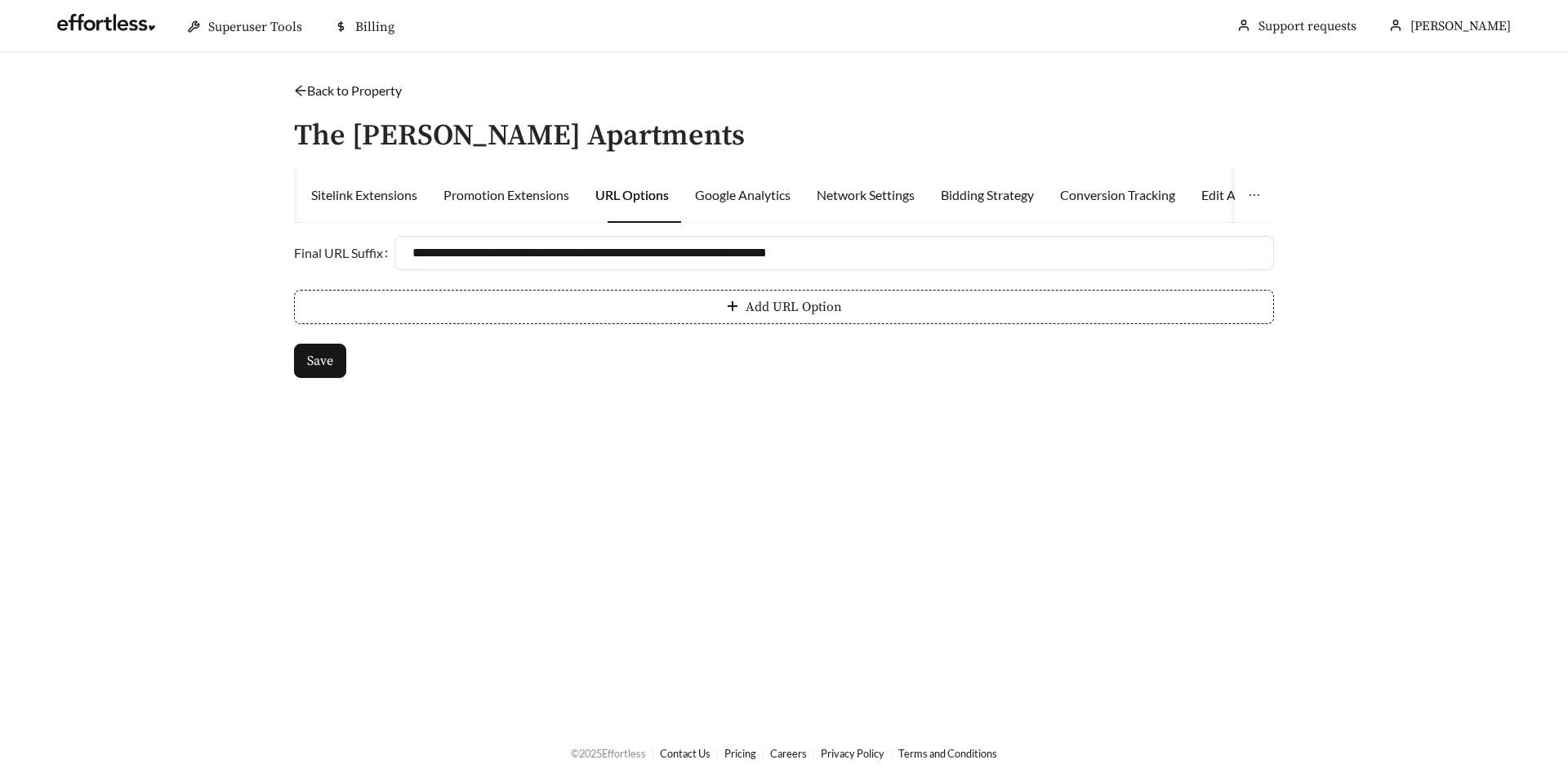
click at [527, 246] on input "**********" at bounding box center [834, 253] width 880 height 34
type input "**********"
click at [757, 405] on main "**********" at bounding box center [784, 387] width 1568 height 671
